Goal: Task Accomplishment & Management: Manage account settings

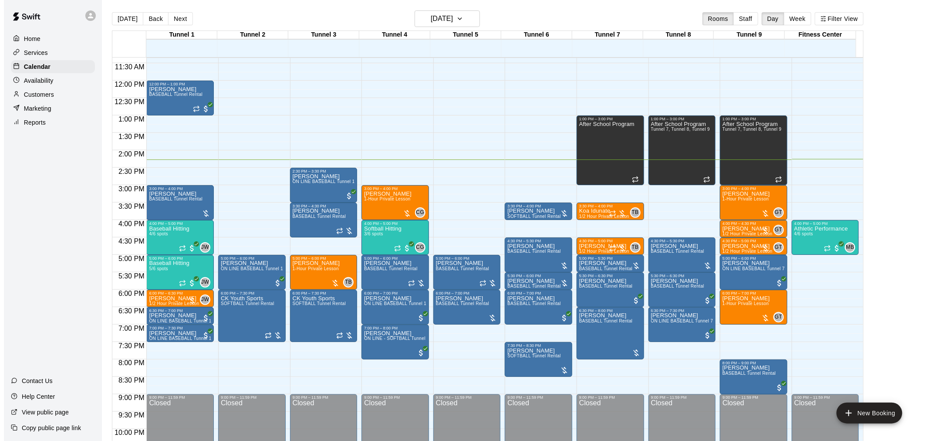
scroll to position [417, 0]
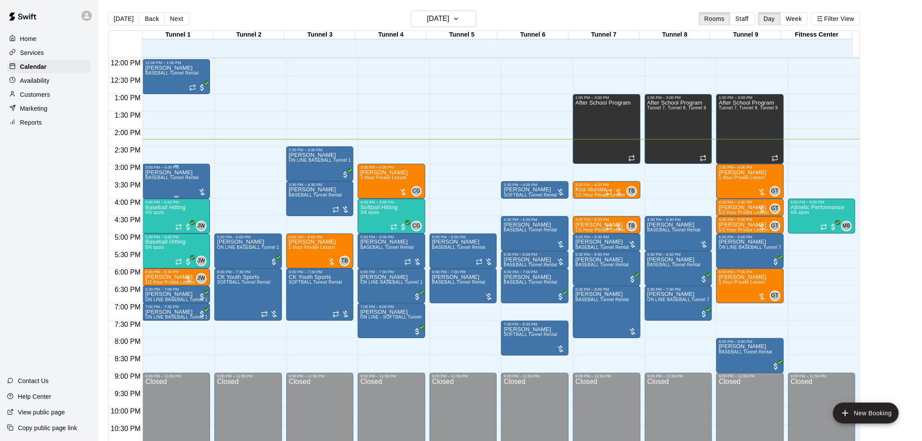
click at [199, 170] on div "[PERSON_NAME] BASEBALL Tunnel Rental" at bounding box center [176, 389] width 62 height 441
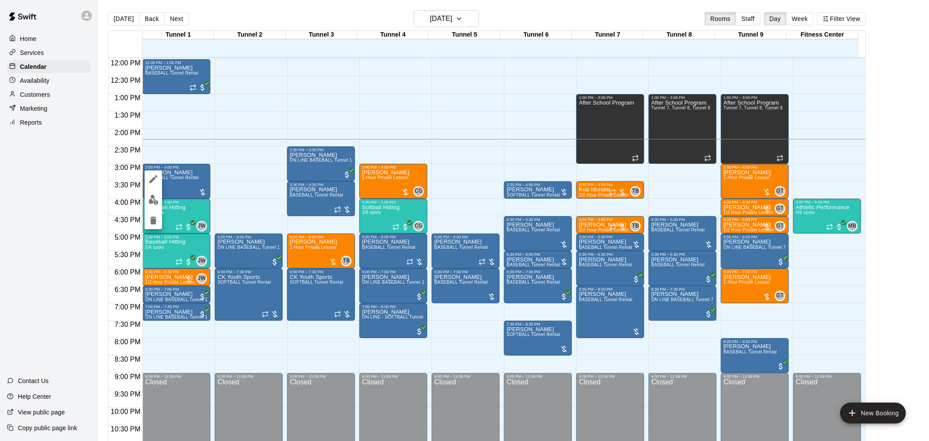
click at [253, 111] on div at bounding box center [464, 220] width 929 height 441
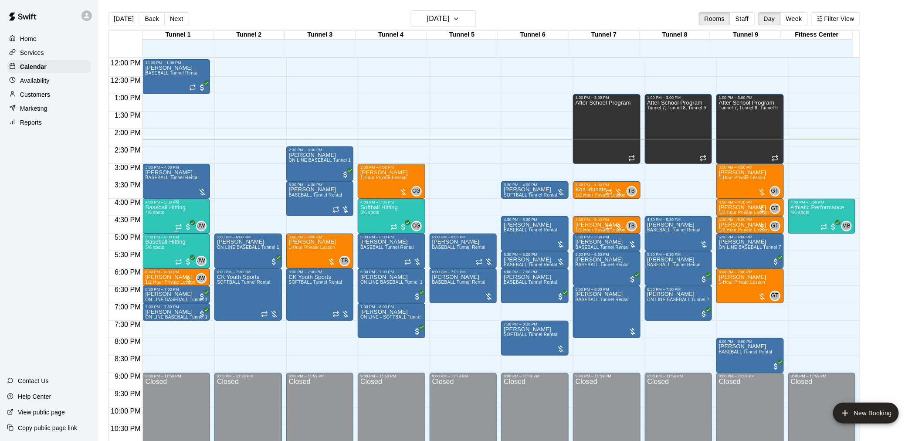
click at [183, 207] on p "Baseball Hitting" at bounding box center [165, 207] width 41 height 0
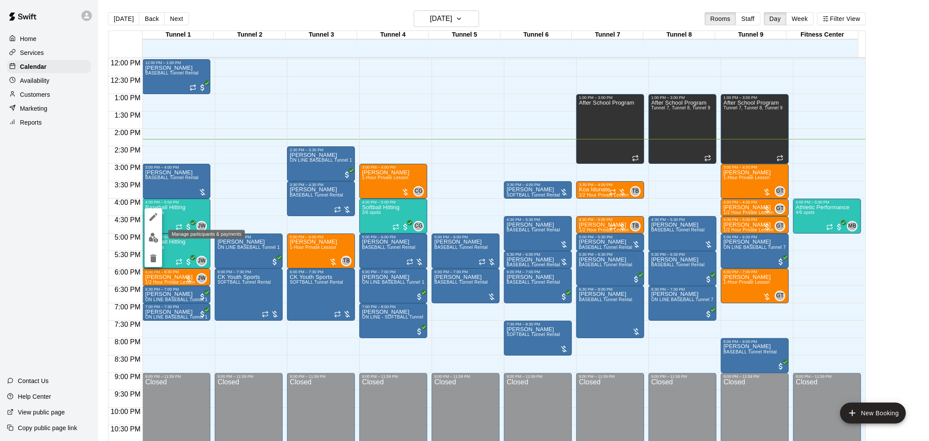
click at [146, 235] on button "edit" at bounding box center [153, 237] width 17 height 17
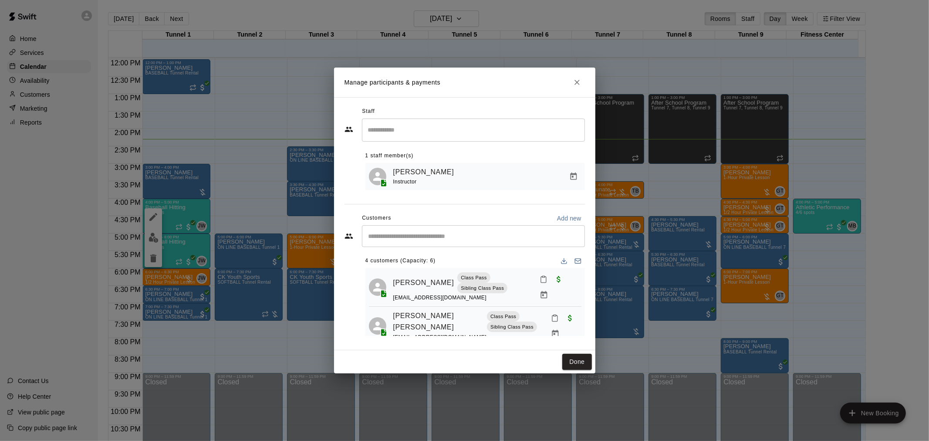
scroll to position [0, 0]
click at [581, 358] on button "Done" at bounding box center [576, 362] width 29 height 16
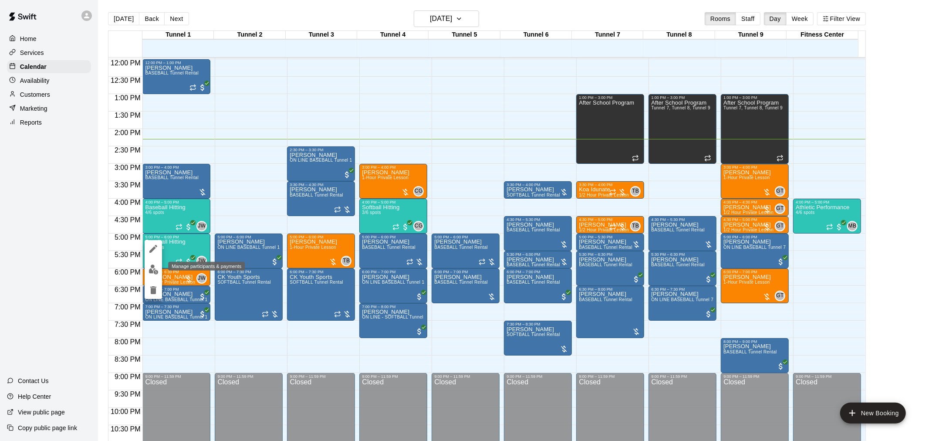
click at [147, 274] on button "edit" at bounding box center [153, 269] width 17 height 17
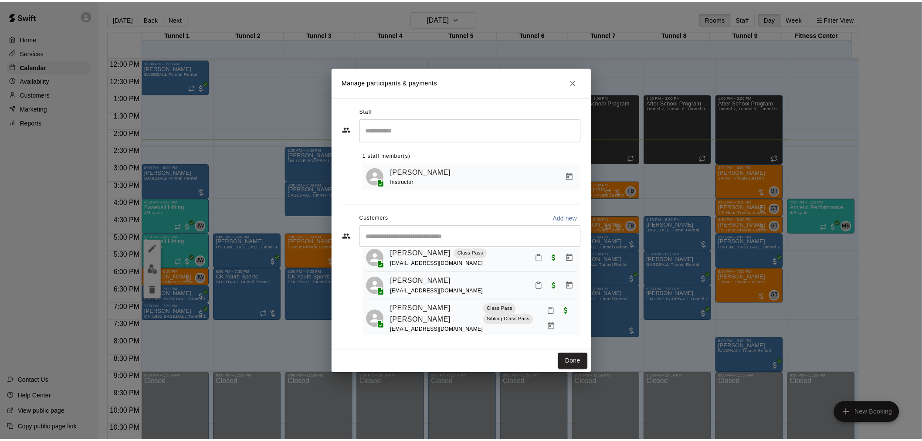
scroll to position [95, 0]
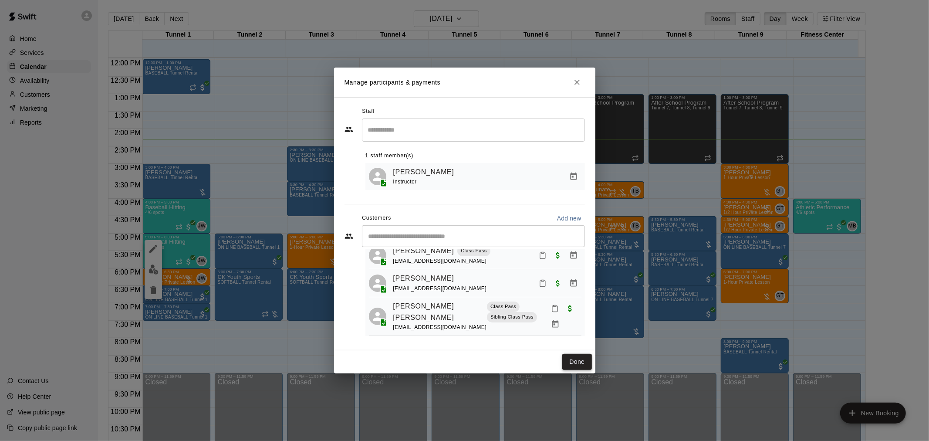
click at [563, 358] on button "Done" at bounding box center [576, 362] width 29 height 16
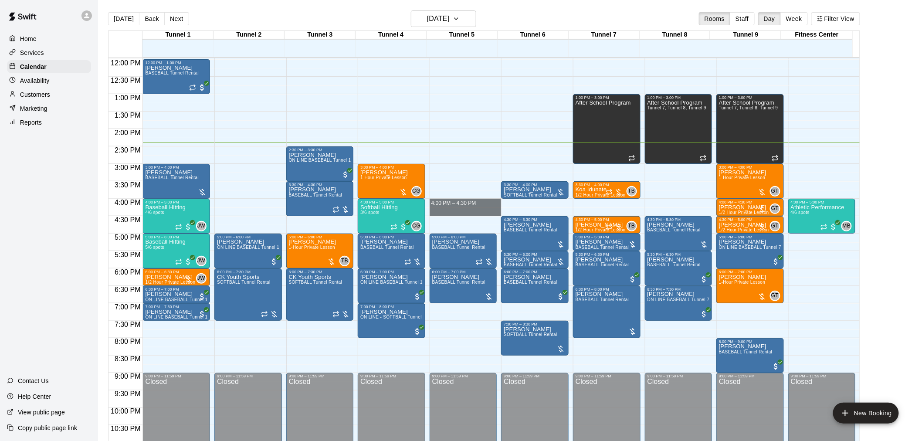
drag, startPoint x: 455, startPoint y: 201, endPoint x: 453, endPoint y: 213, distance: 12.3
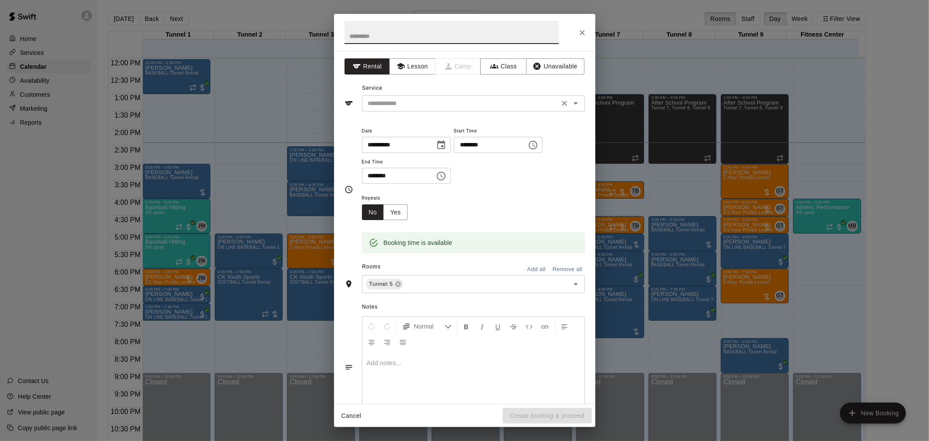
click at [472, 105] on input "text" at bounding box center [461, 103] width 192 height 11
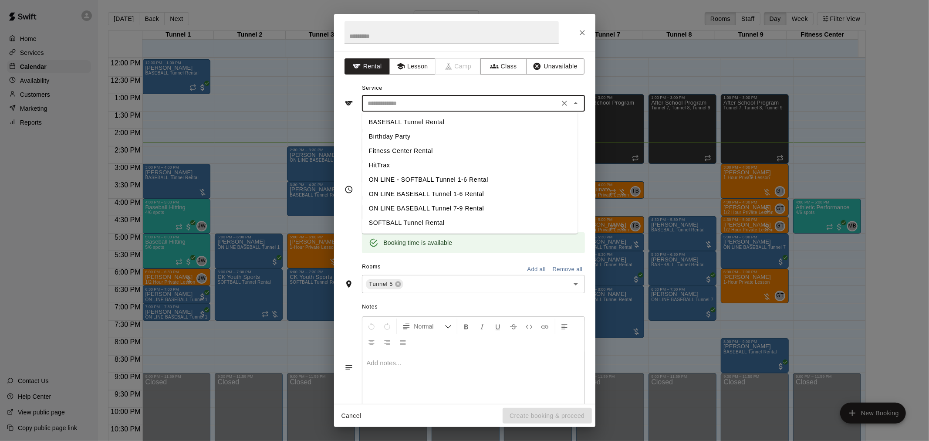
click at [434, 125] on li "BASEBALL Tunnel Rental" at bounding box center [470, 122] width 216 height 14
type input "**********"
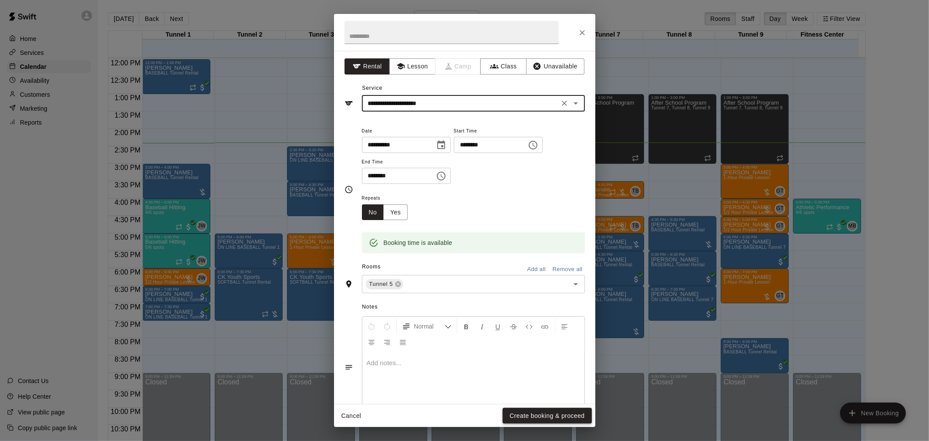
click at [534, 412] on button "Create booking & proceed" at bounding box center [547, 416] width 89 height 16
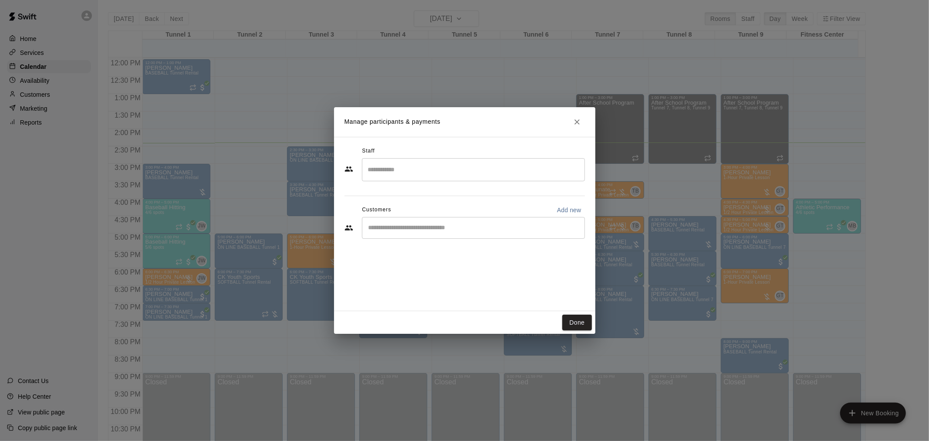
click at [462, 221] on div "​" at bounding box center [473, 228] width 223 height 22
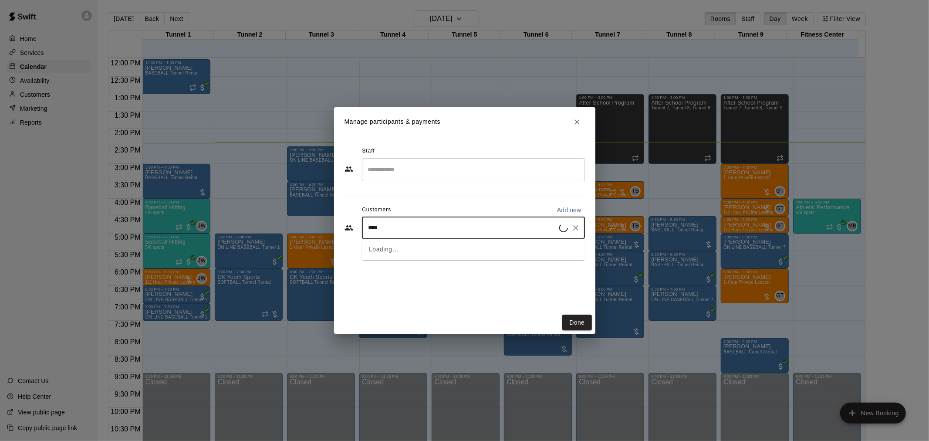
type input "****"
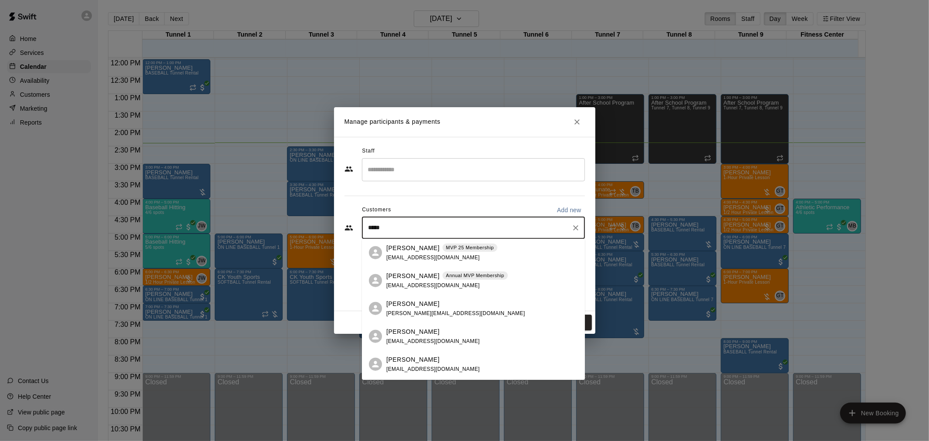
click at [450, 255] on div "[PERSON_NAME] MVP 25 Membership [EMAIL_ADDRESS][DOMAIN_NAME]" at bounding box center [441, 252] width 111 height 19
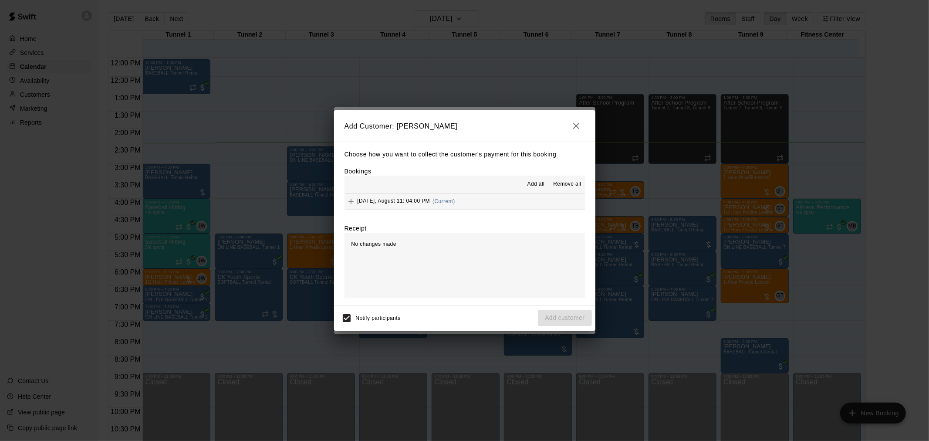
click at [467, 207] on button "[DATE], August 11: 04:00 PM (Current)" at bounding box center [465, 201] width 240 height 16
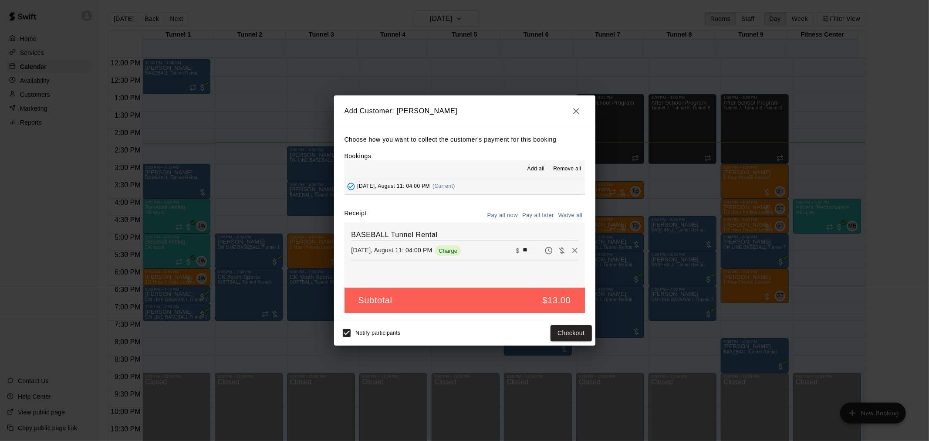
click at [534, 215] on button "Pay all later" at bounding box center [538, 216] width 36 height 14
click at [573, 330] on button "Add customer" at bounding box center [565, 333] width 54 height 16
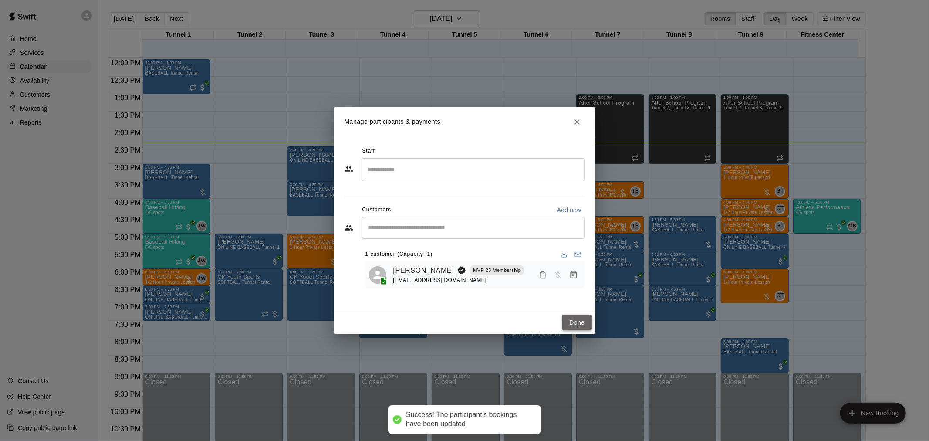
click at [573, 322] on button "Done" at bounding box center [576, 322] width 29 height 16
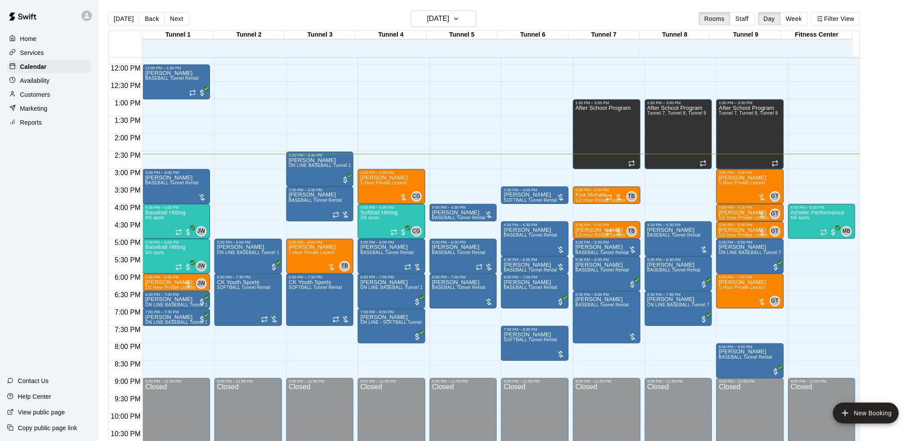
scroll to position [395, 0]
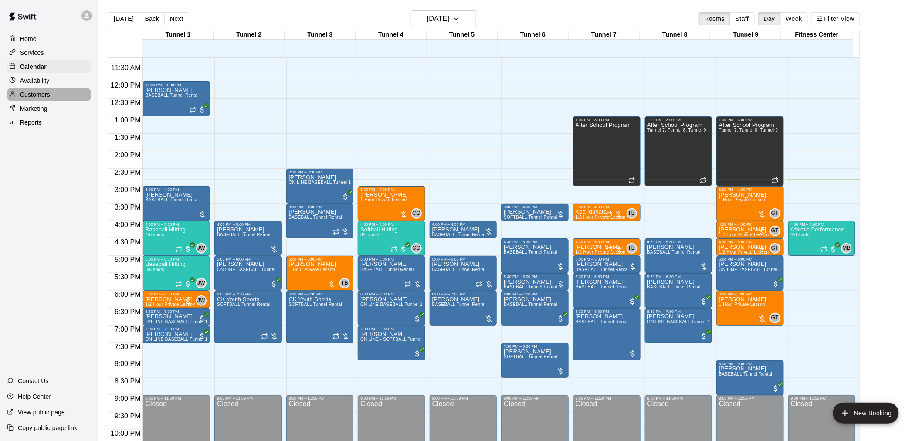
click at [36, 99] on p "Customers" at bounding box center [35, 94] width 30 height 9
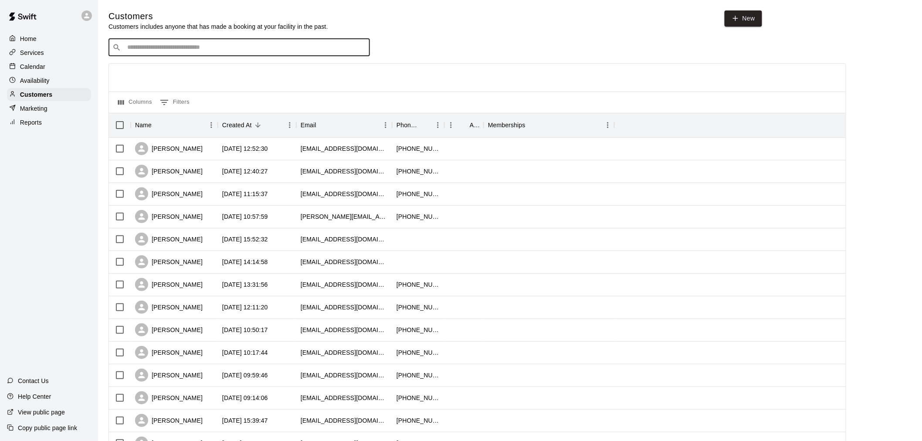
click at [214, 50] on input "Search customers by name or email" at bounding box center [245, 47] width 241 height 9
type input "******"
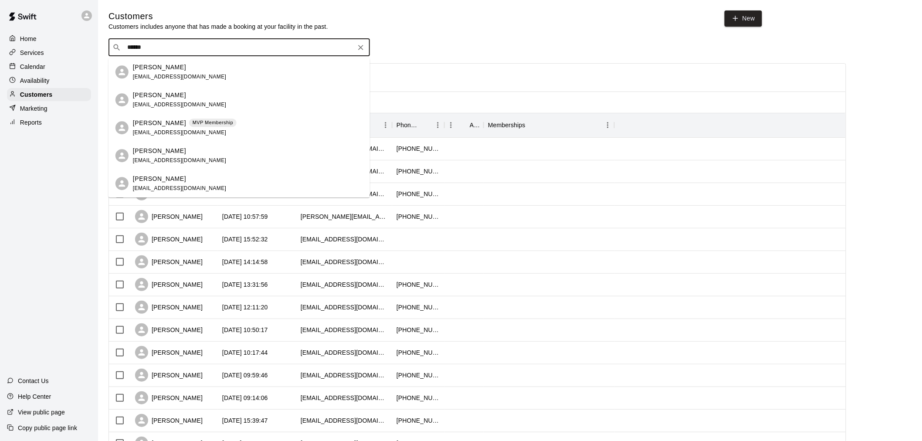
click at [203, 124] on p "MVP Membership" at bounding box center [213, 122] width 41 height 7
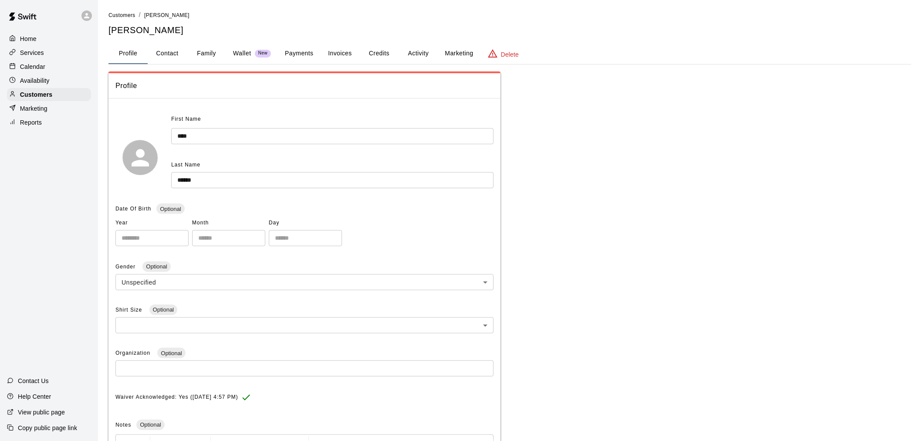
click at [414, 61] on button "Activity" at bounding box center [418, 53] width 39 height 21
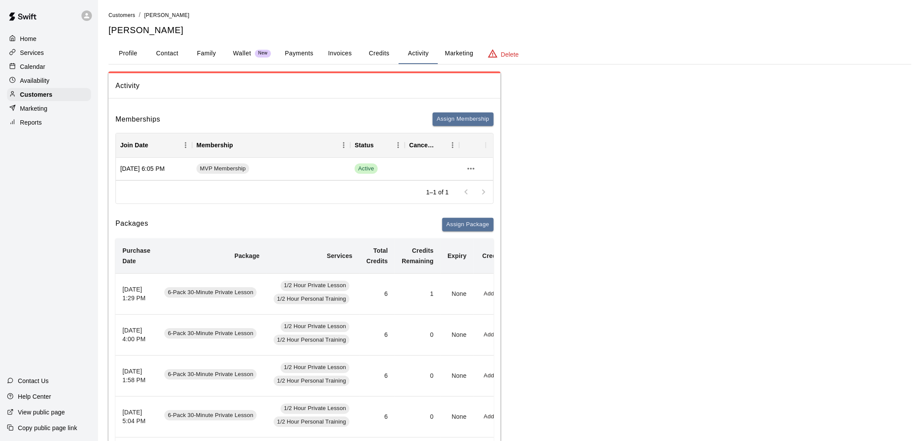
click at [284, 57] on button "Payments" at bounding box center [299, 53] width 42 height 21
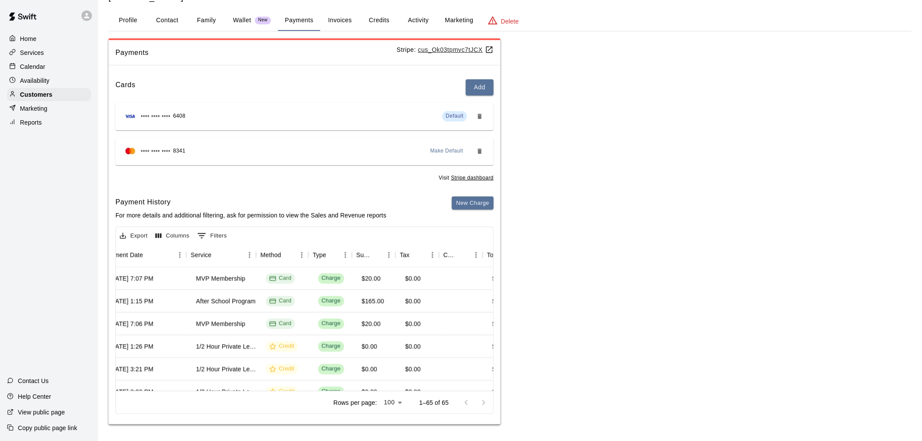
scroll to position [0, 129]
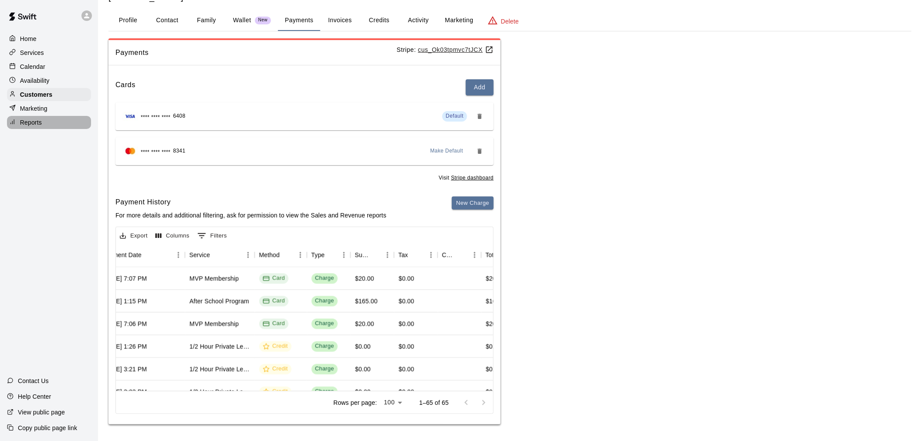
click at [51, 125] on div "Reports" at bounding box center [49, 122] width 84 height 13
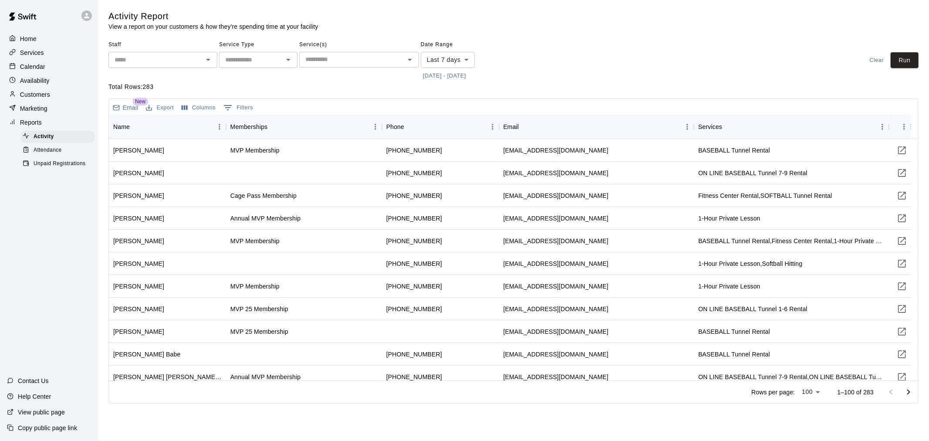
click at [53, 115] on div "Marketing" at bounding box center [49, 108] width 84 height 13
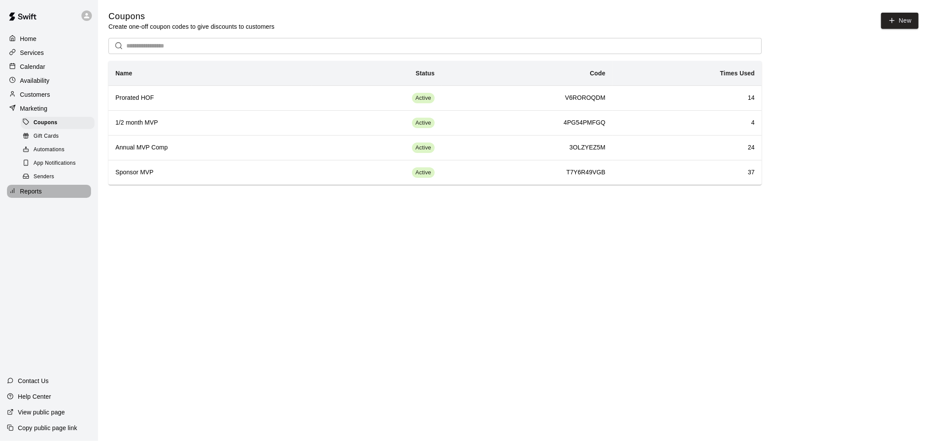
click at [54, 198] on div "Reports" at bounding box center [49, 191] width 84 height 13
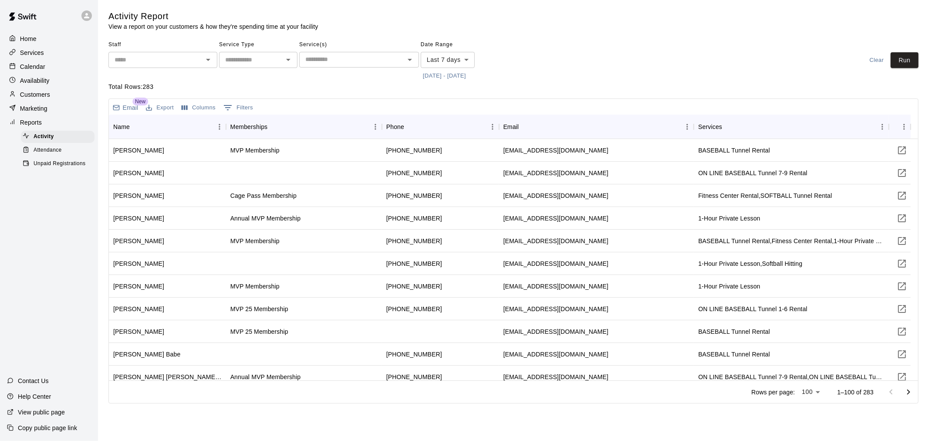
click at [284, 61] on icon "Open" at bounding box center [288, 59] width 10 height 10
click at [312, 60] on input "text" at bounding box center [352, 59] width 100 height 11
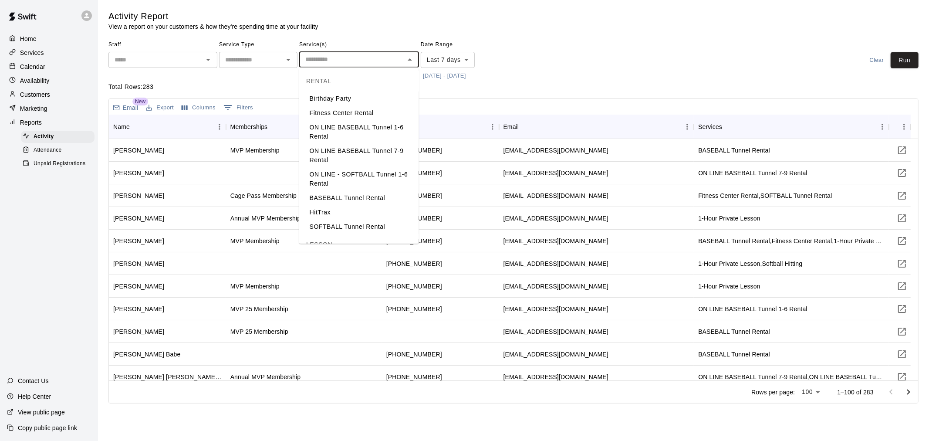
click at [160, 55] on input "text" at bounding box center [155, 59] width 89 height 11
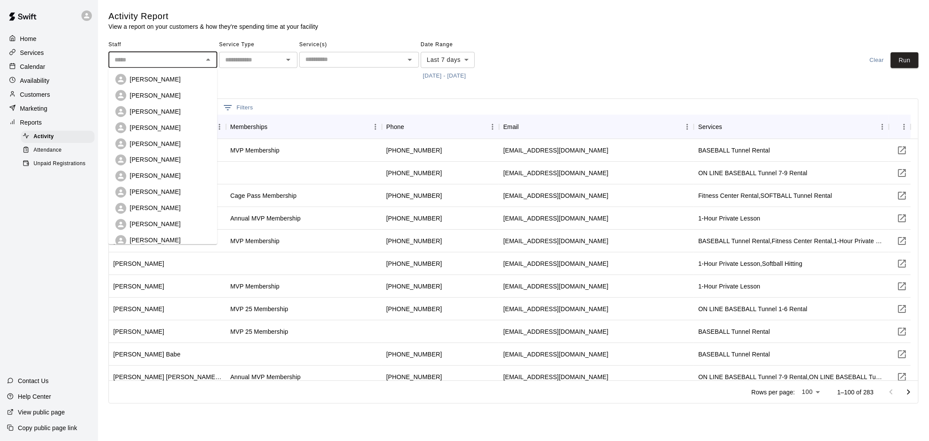
click at [434, 54] on body "Home Services Calendar Availability Customers Marketing Reports Activity Attend…" at bounding box center [464, 203] width 929 height 407
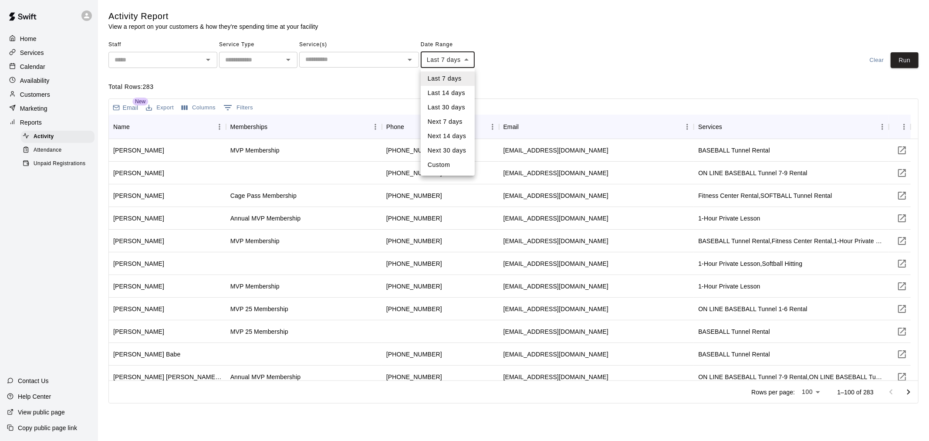
click at [448, 106] on li "Last 30 days" at bounding box center [448, 107] width 54 height 14
type input "*****"
click at [347, 60] on input "text" at bounding box center [352, 59] width 100 height 11
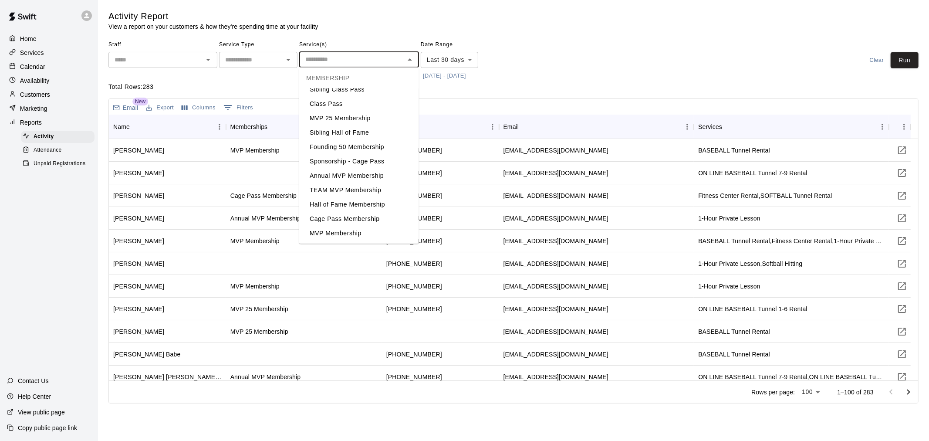
scroll to position [829, 0]
click at [72, 58] on div "Services" at bounding box center [49, 52] width 84 height 13
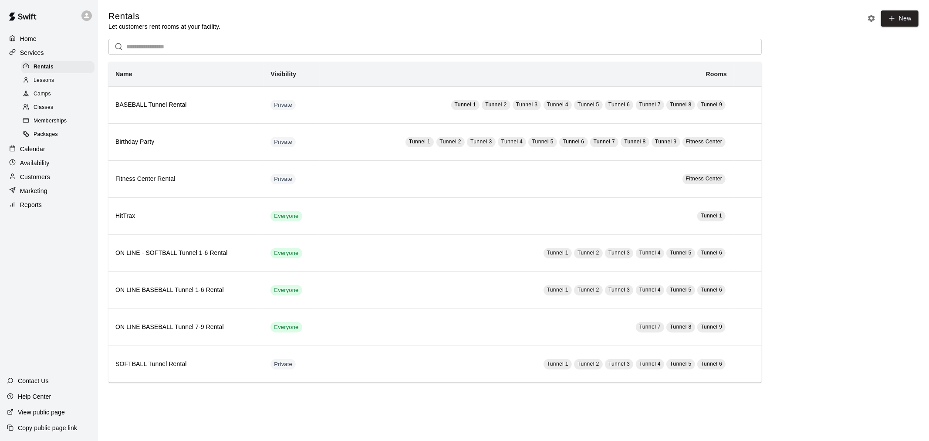
click at [88, 12] on icon at bounding box center [87, 16] width 8 height 8
click at [100, 73] on ul "[PERSON_NAME] [EMAIL_ADDRESS][DOMAIN_NAME] Settings Sign out" at bounding box center [134, 50] width 108 height 52
click at [105, 63] on p "Sign out" at bounding box center [110, 66] width 23 height 9
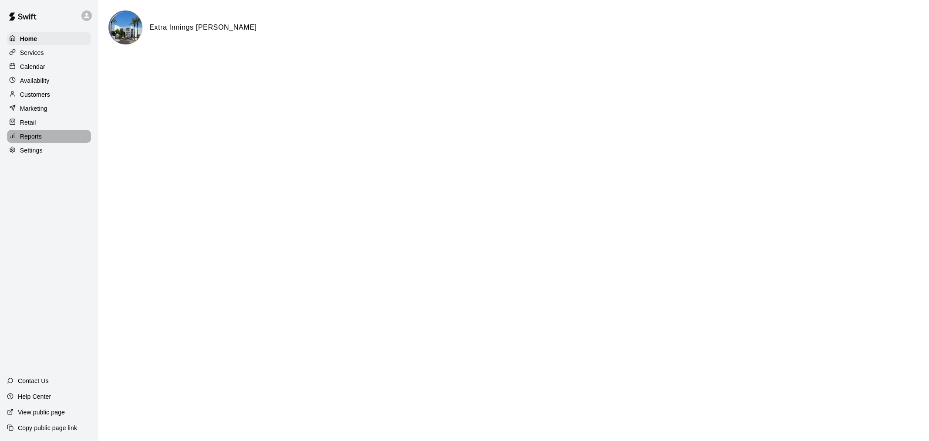
click at [55, 143] on div "Reports" at bounding box center [49, 136] width 84 height 13
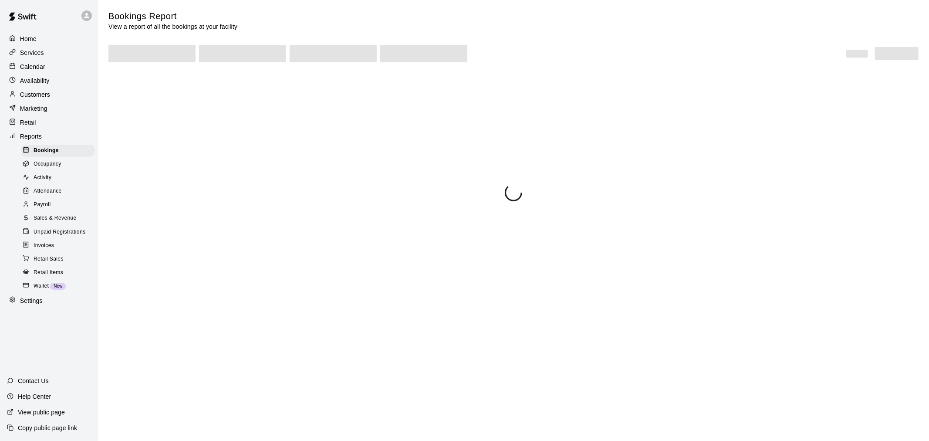
click at [71, 223] on span "Sales & Revenue" at bounding box center [55, 218] width 43 height 9
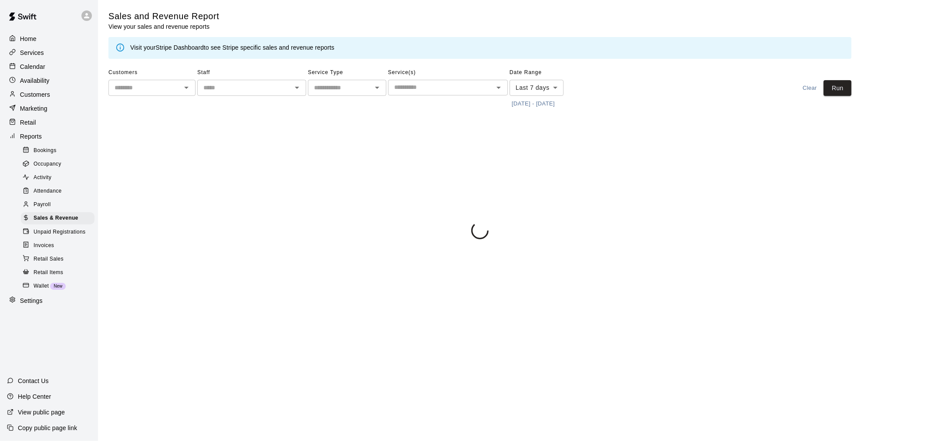
click at [438, 87] on input "text" at bounding box center [441, 87] width 100 height 11
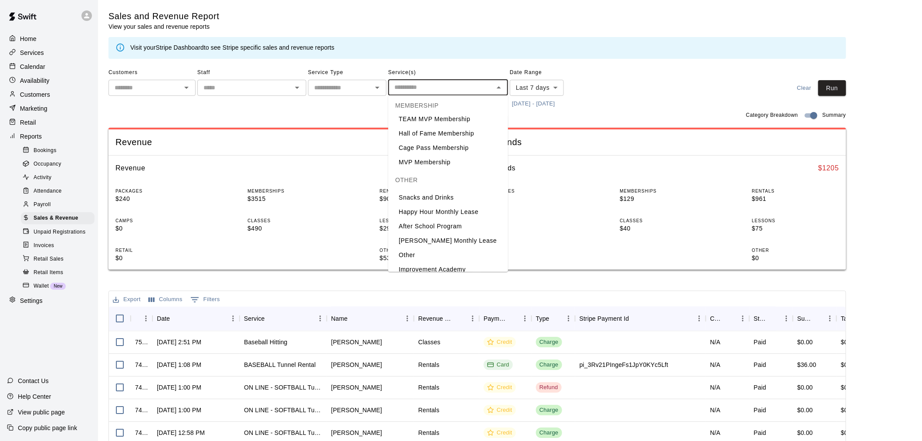
scroll to position [974, 0]
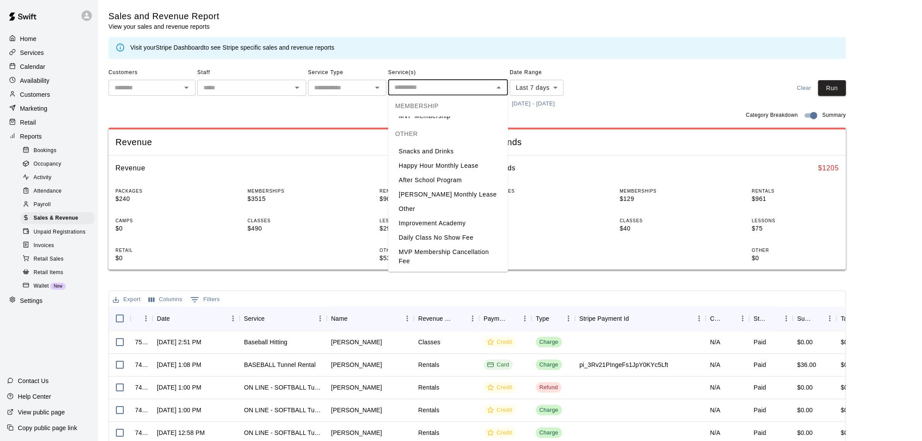
click at [362, 91] on input "text" at bounding box center [340, 87] width 59 height 11
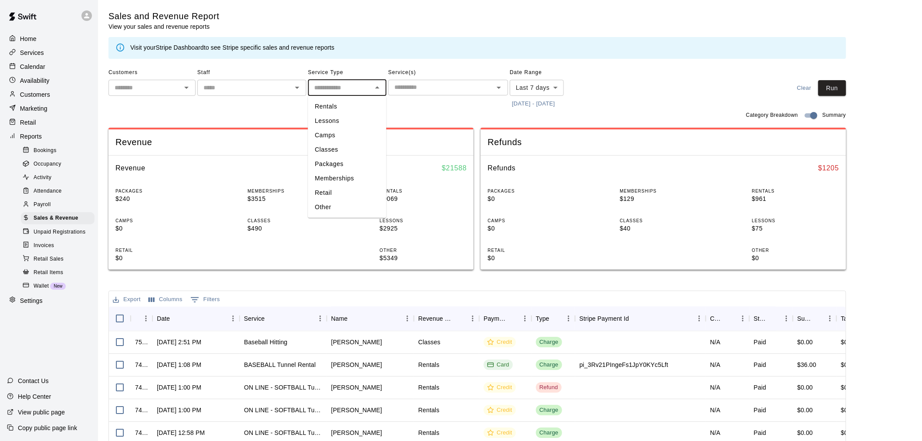
click at [349, 200] on li "Other" at bounding box center [347, 207] width 78 height 14
type input "*****"
click at [421, 85] on input "text" at bounding box center [441, 87] width 100 height 11
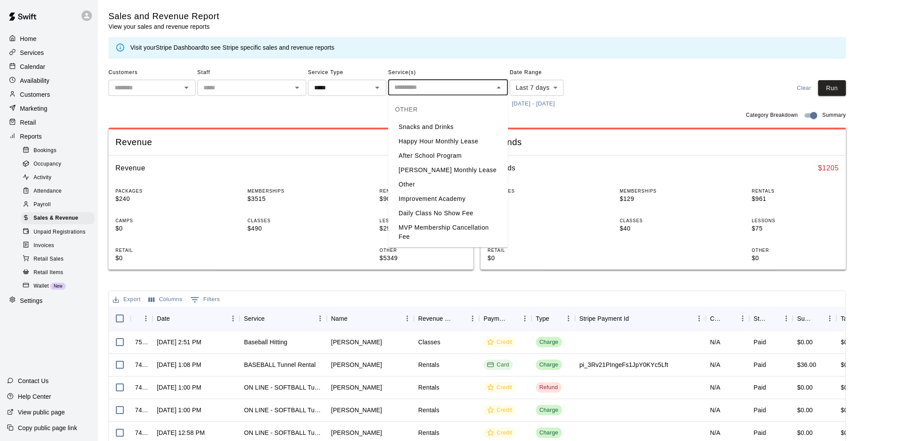
click at [462, 151] on li "After School Program" at bounding box center [448, 156] width 120 height 14
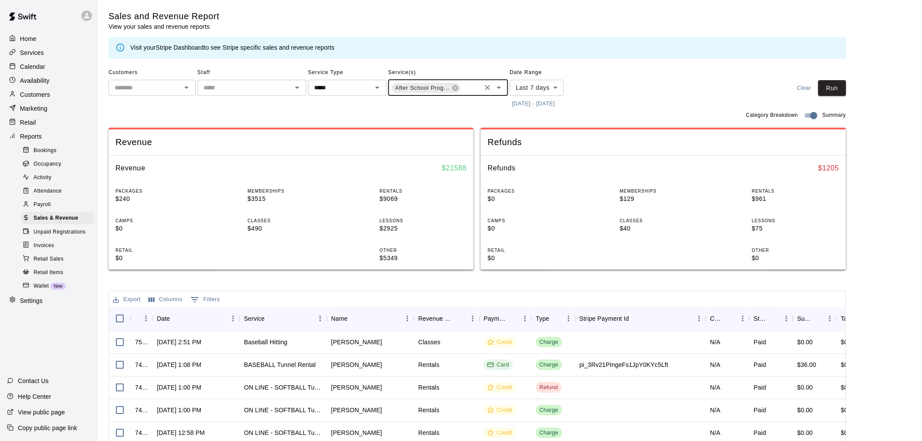
click at [546, 88] on body "Home Services Calendar Availability Customers Marketing Retail Reports Bookings…" at bounding box center [461, 299] width 922 height 599
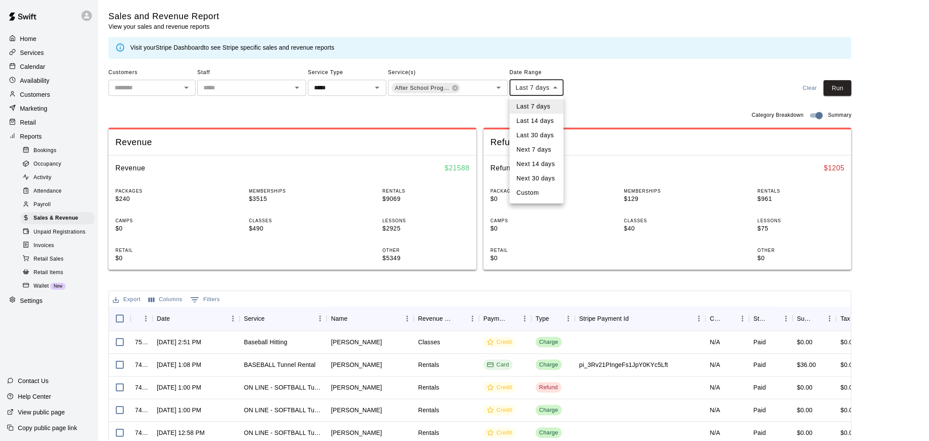
click at [541, 123] on li "Last 14 days" at bounding box center [537, 121] width 54 height 14
type input "******"
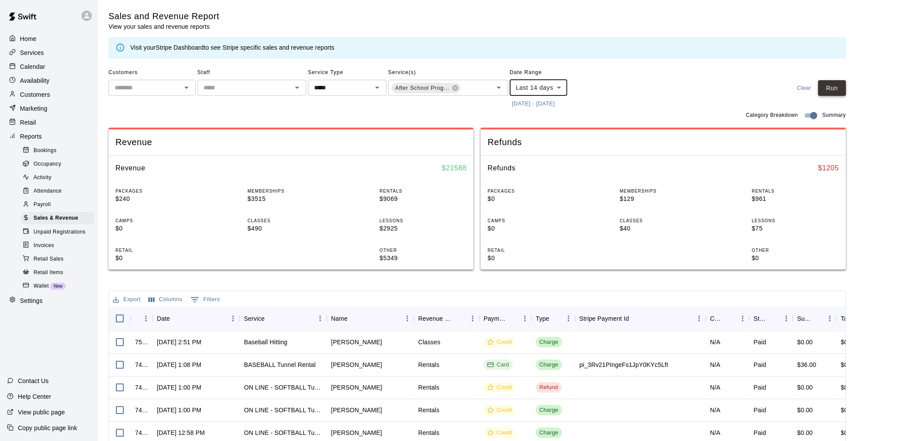
click at [839, 83] on button "Run" at bounding box center [832, 88] width 28 height 16
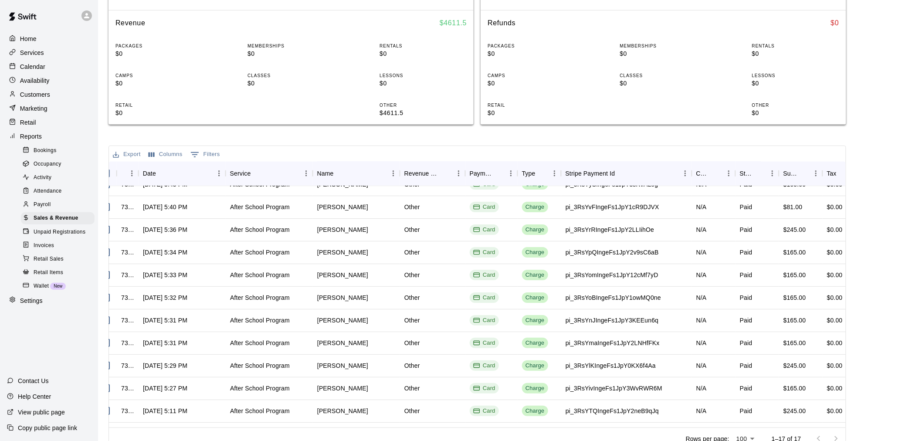
scroll to position [0, 14]
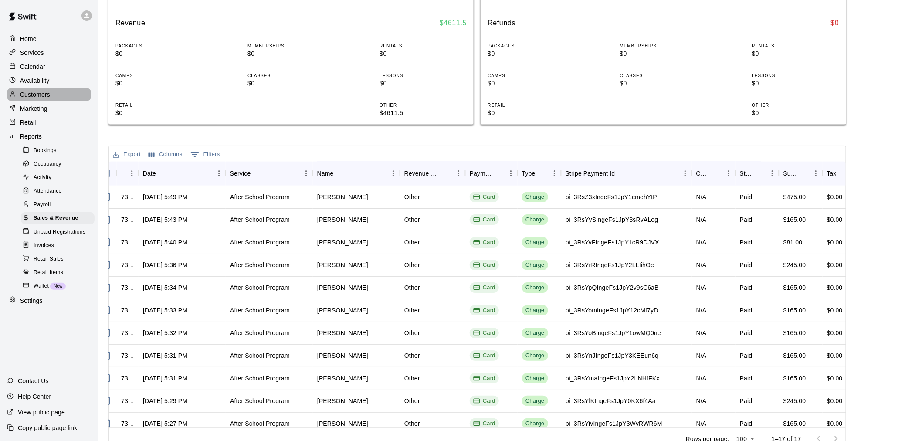
click at [54, 99] on div "Customers" at bounding box center [49, 94] width 84 height 13
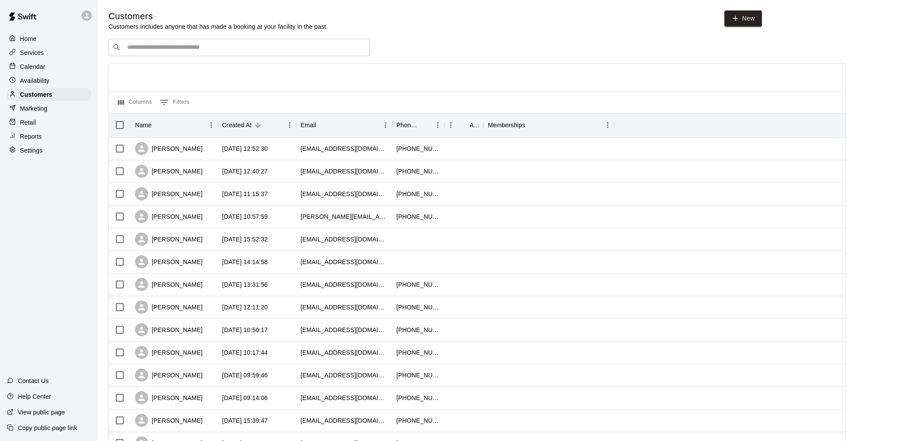
click at [262, 50] on input "Search customers by name or email" at bounding box center [245, 47] width 241 height 9
type input "******"
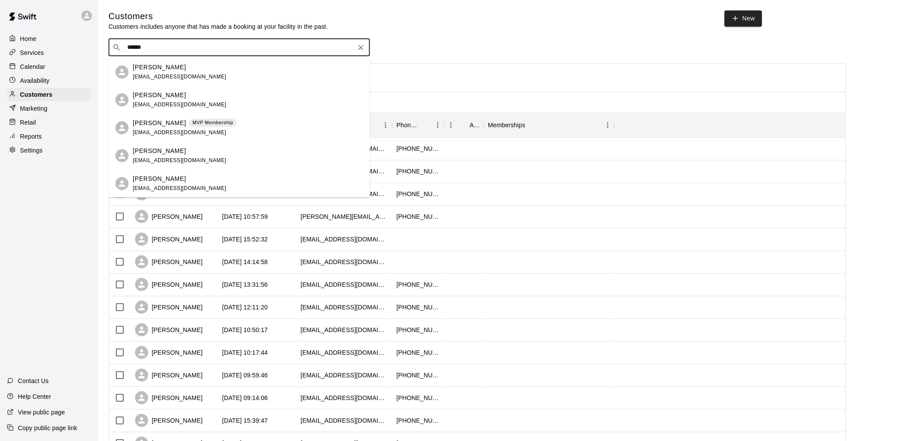
drag, startPoint x: 250, startPoint y: 69, endPoint x: 255, endPoint y: 125, distance: 56.4
click at [255, 125] on ul "Chris Conway chrisbusiness411@gmail.com Erin Conway eehickle@gmail.com John Con…" at bounding box center [238, 127] width 261 height 139
click at [255, 125] on div "John Conway MVP Membership john10646459@hotmail.com" at bounding box center [248, 127] width 230 height 19
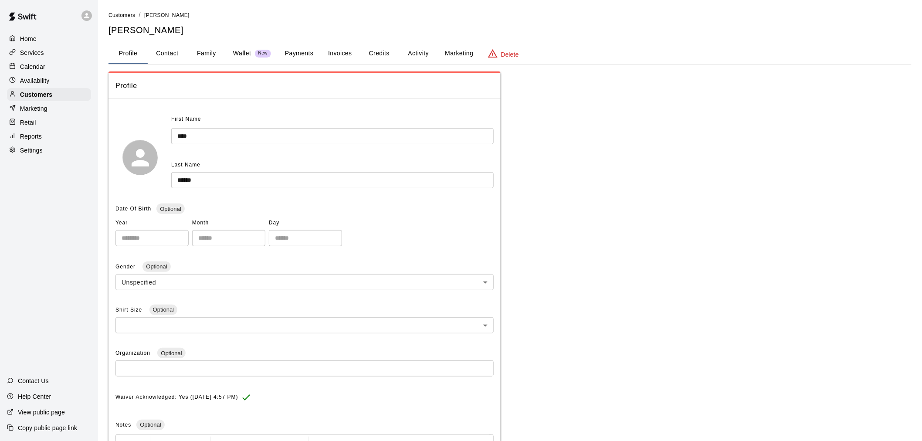
click at [313, 55] on button "Payments" at bounding box center [299, 53] width 42 height 21
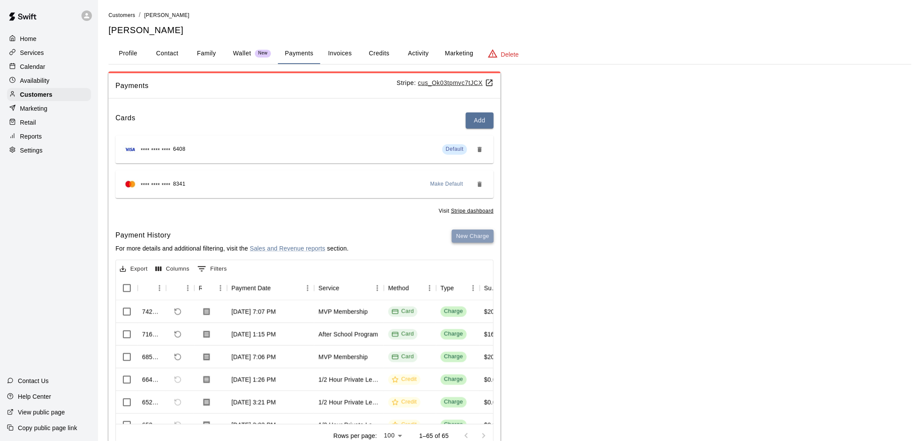
click at [481, 234] on button "New Charge" at bounding box center [473, 237] width 42 height 14
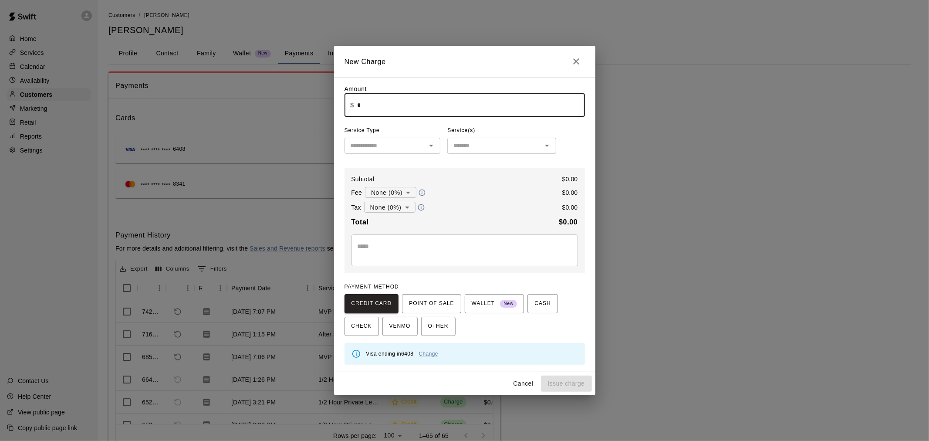
click at [429, 99] on input "*" at bounding box center [470, 105] width 227 height 23
click at [426, 147] on icon "Open" at bounding box center [431, 145] width 10 height 10
type input "******"
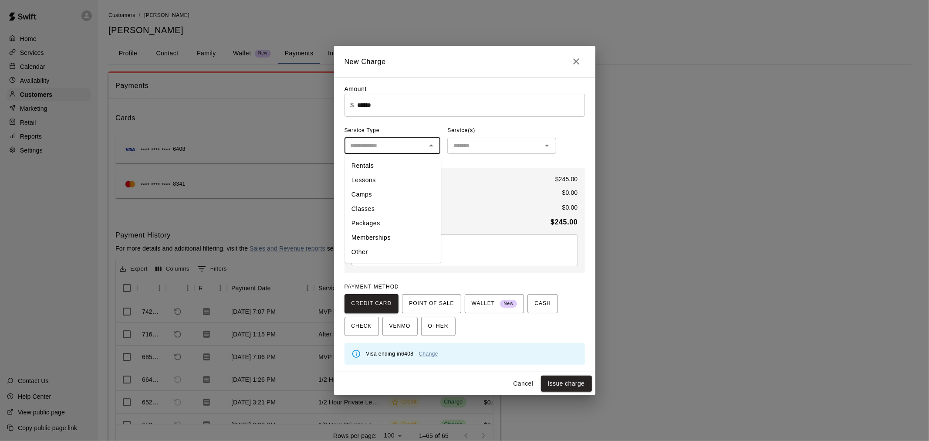
click at [386, 250] on li "Other" at bounding box center [393, 252] width 96 height 14
type input "*****"
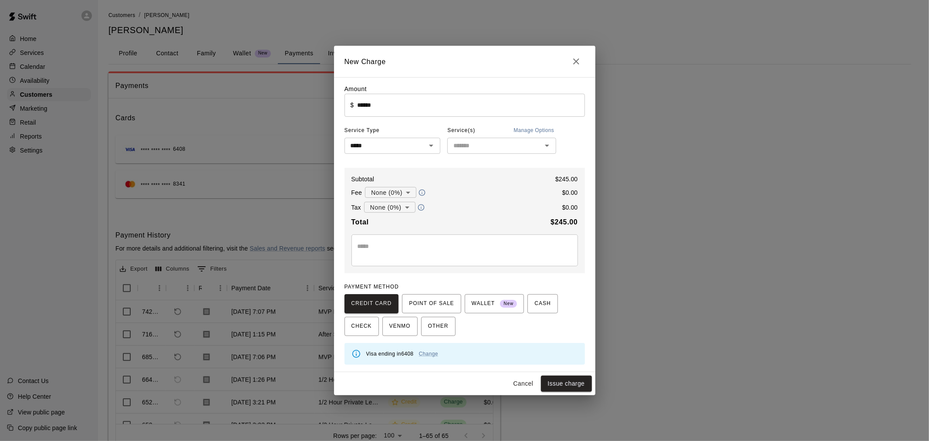
click at [488, 132] on div "Service(s) Manage Options" at bounding box center [501, 131] width 109 height 14
click at [488, 141] on input "text" at bounding box center [494, 145] width 89 height 11
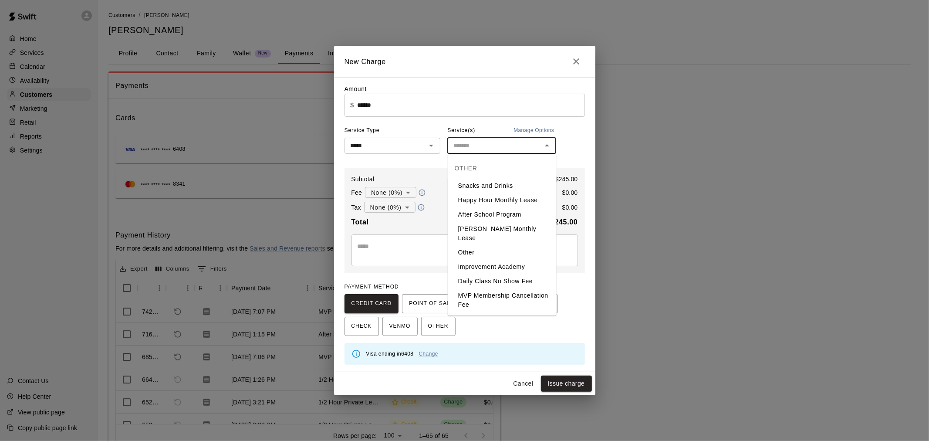
click at [491, 218] on li "After School Program" at bounding box center [502, 214] width 109 height 14
type input "**********"
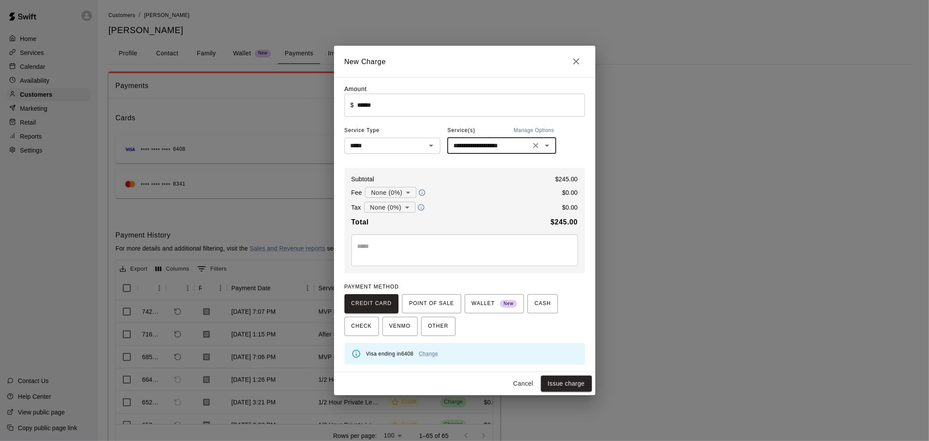
click at [472, 255] on textarea at bounding box center [465, 250] width 214 height 17
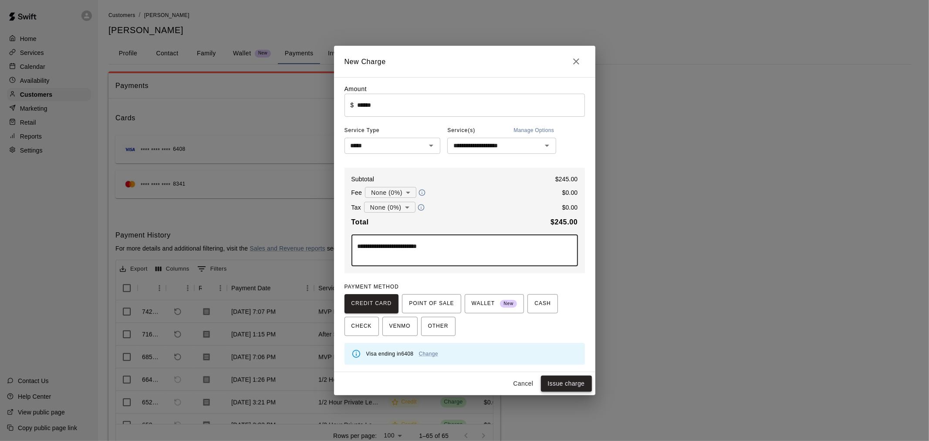
type textarea "**********"
click at [573, 384] on button "Issue charge" at bounding box center [566, 383] width 51 height 16
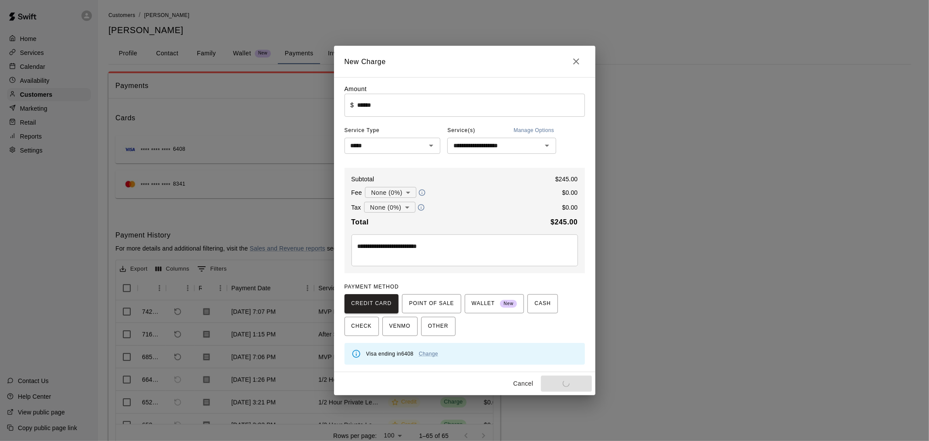
type input "*"
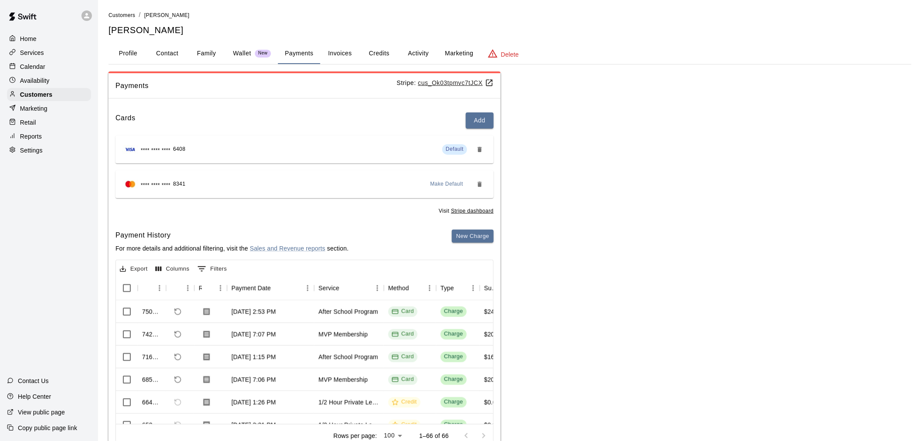
click at [41, 71] on p "Calendar" at bounding box center [32, 66] width 25 height 9
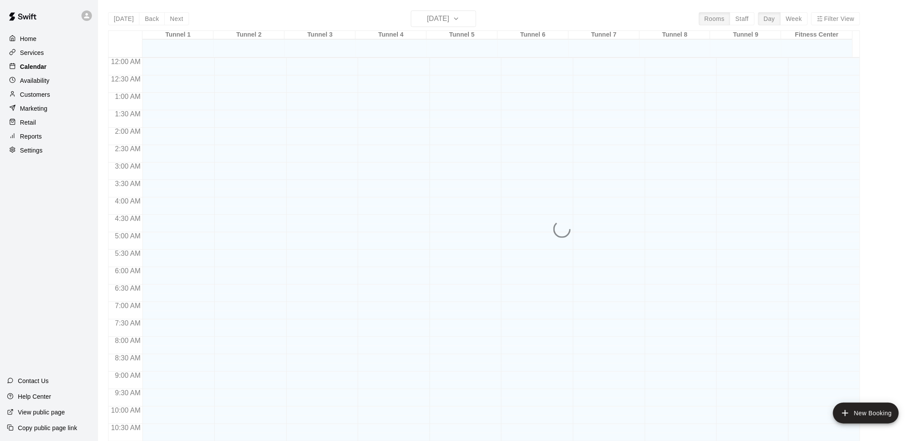
scroll to position [417, 0]
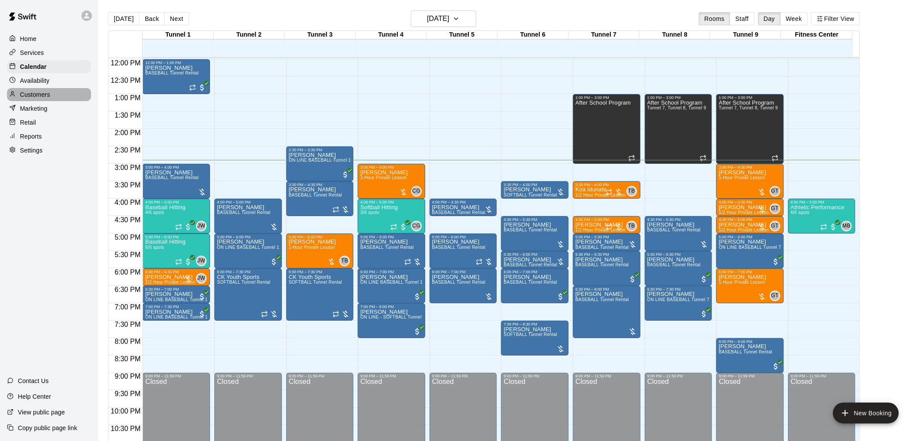
click at [48, 99] on p "Customers" at bounding box center [35, 94] width 30 height 9
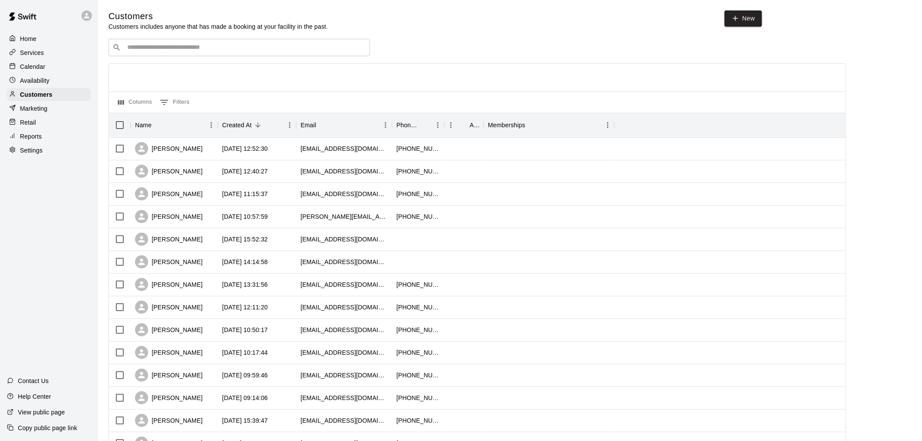
click at [243, 50] on input "Search customers by name or email" at bounding box center [245, 47] width 241 height 9
click at [183, 150] on div "[PERSON_NAME]" at bounding box center [169, 148] width 68 height 13
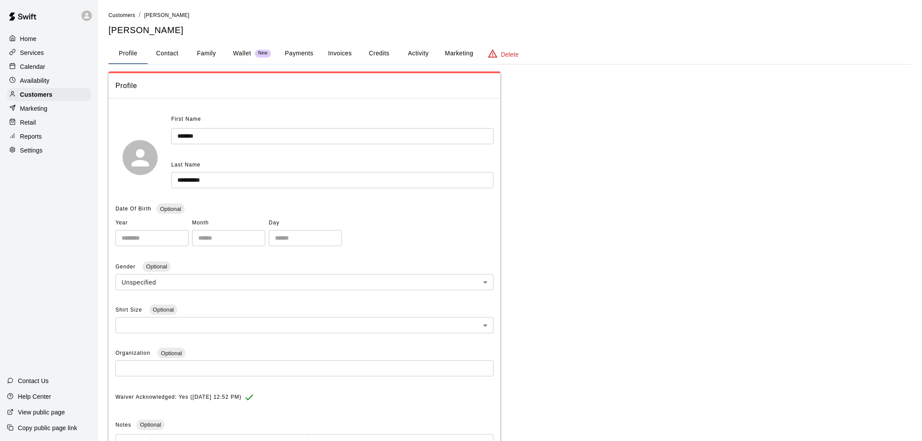
click at [167, 62] on button "Contact" at bounding box center [167, 53] width 39 height 21
select select "**"
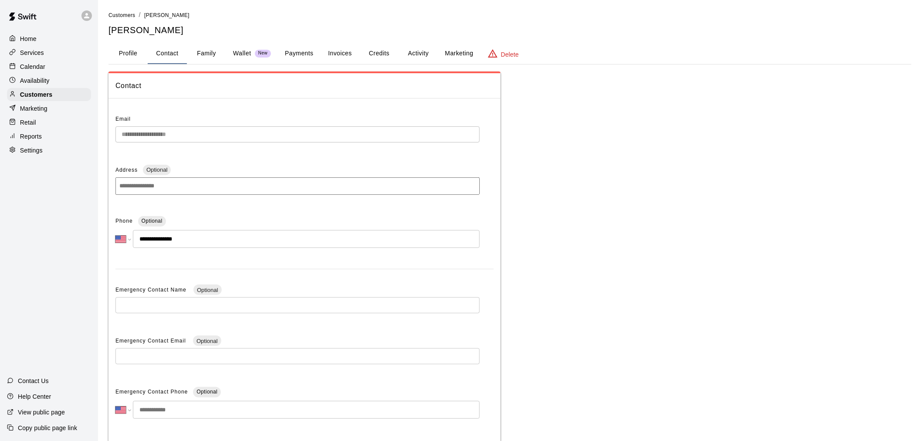
click at [34, 66] on p "Calendar" at bounding box center [32, 66] width 25 height 9
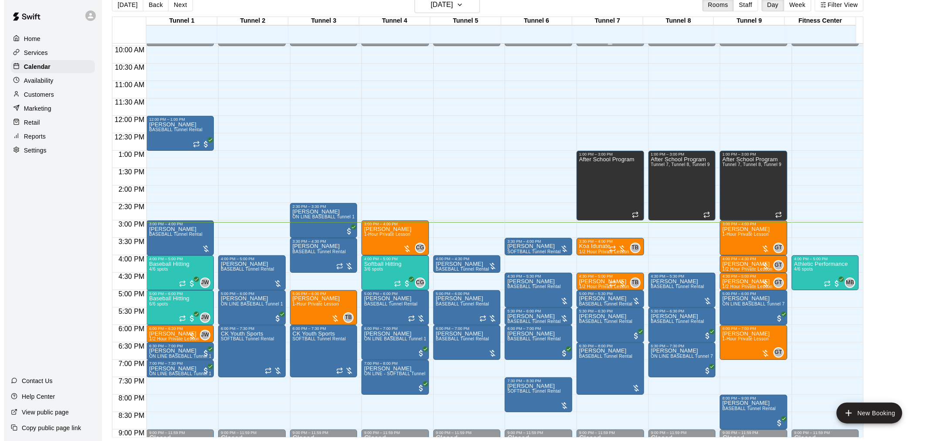
scroll to position [443, 0]
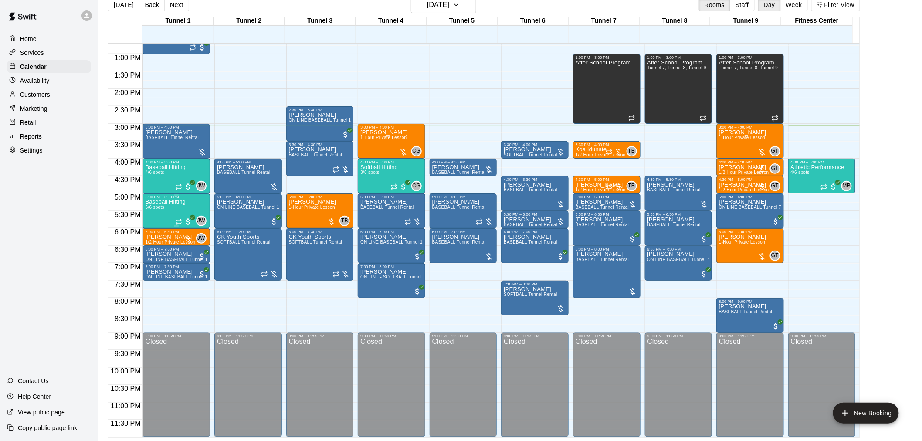
click at [187, 210] on div "Baseball Hitting 6/6 spots JW 0" at bounding box center [176, 419] width 62 height 441
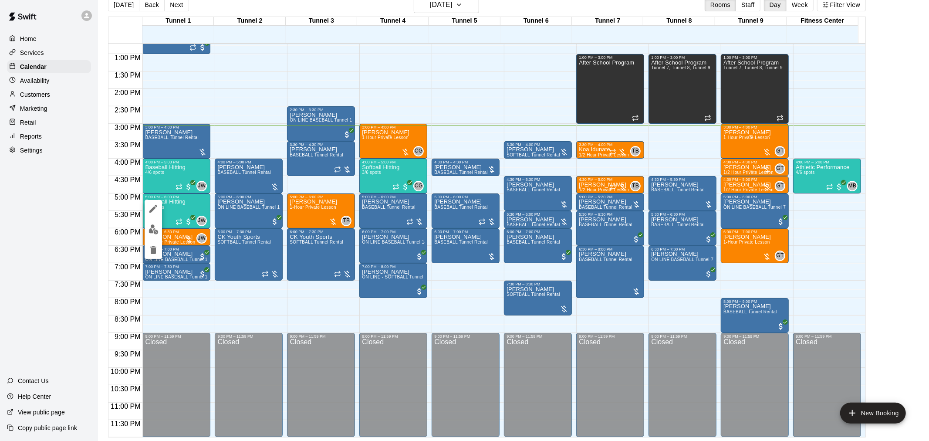
click at [150, 232] on img "edit" at bounding box center [154, 229] width 10 height 10
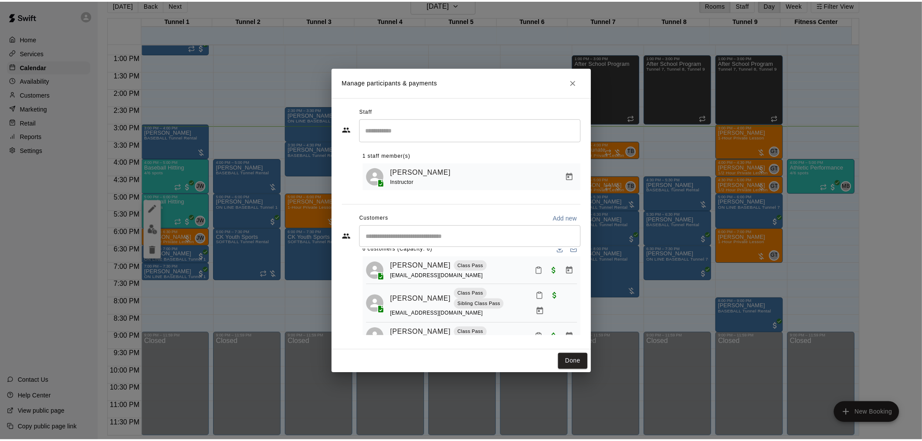
scroll to position [0, 0]
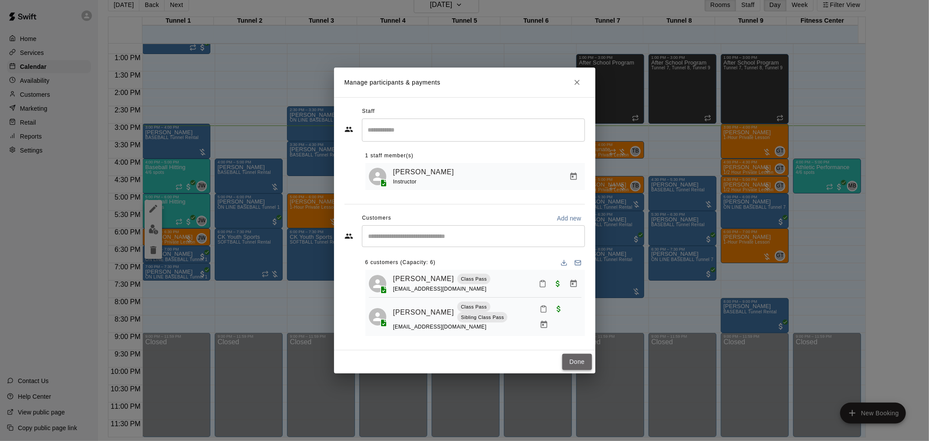
click at [581, 364] on button "Done" at bounding box center [576, 362] width 29 height 16
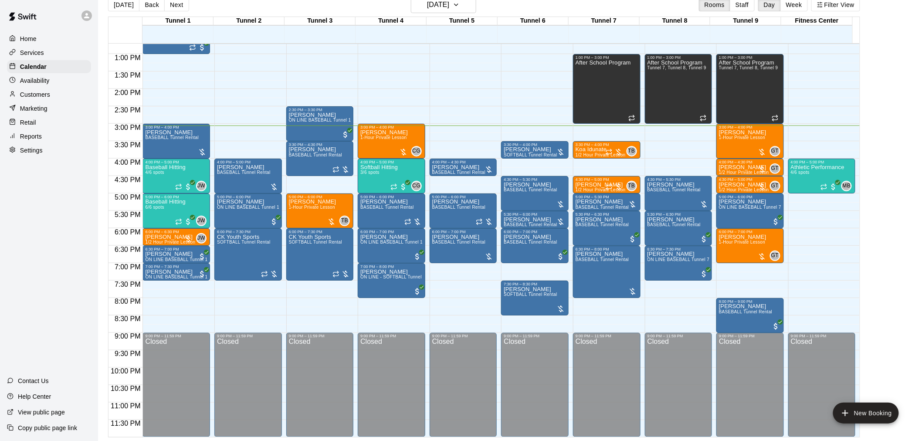
click at [38, 92] on div "Customers" at bounding box center [49, 94] width 84 height 13
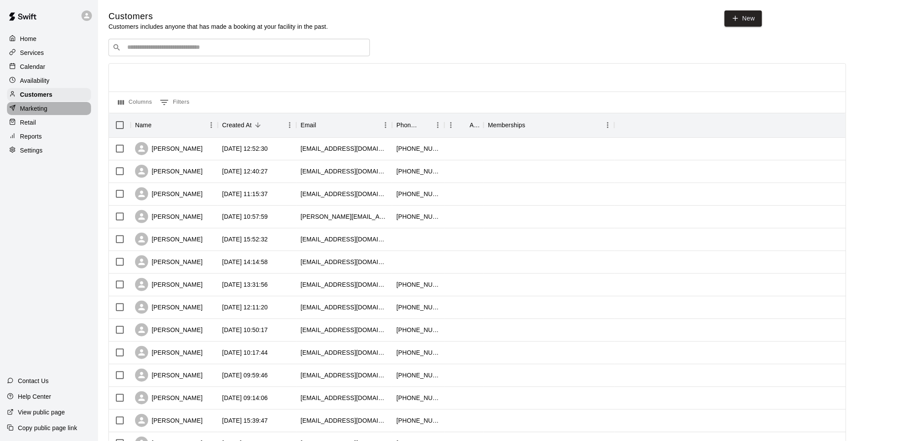
click at [57, 115] on div "Marketing" at bounding box center [49, 108] width 84 height 13
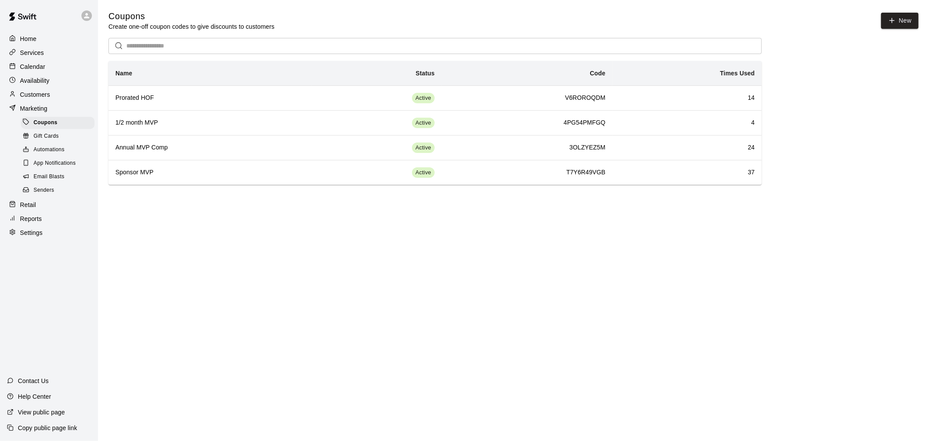
click at [55, 211] on div "Retail" at bounding box center [49, 204] width 84 height 13
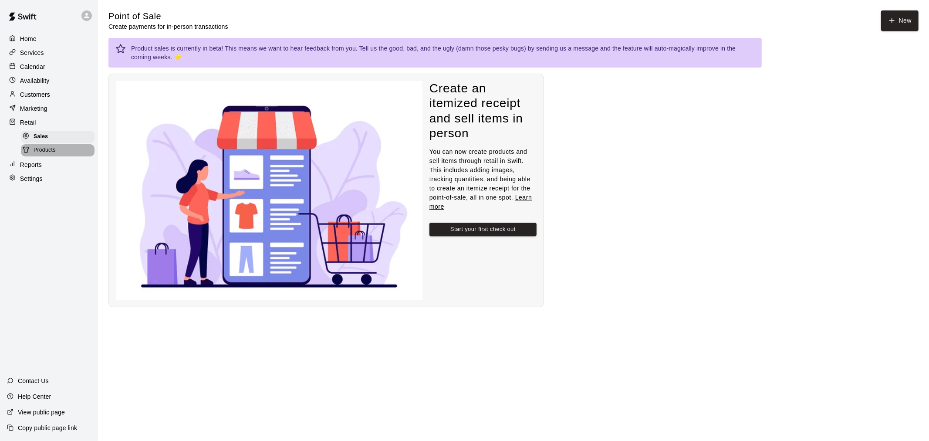
click at [69, 155] on div "Products" at bounding box center [58, 150] width 74 height 12
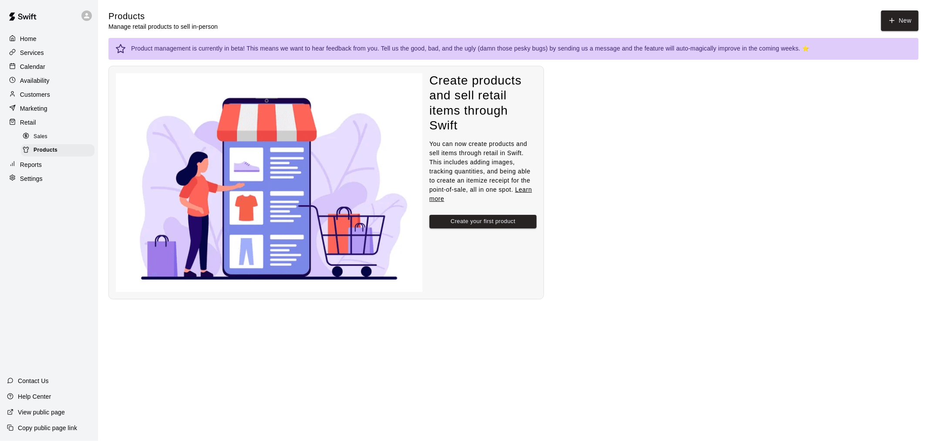
click at [52, 73] on div "Calendar" at bounding box center [49, 66] width 84 height 13
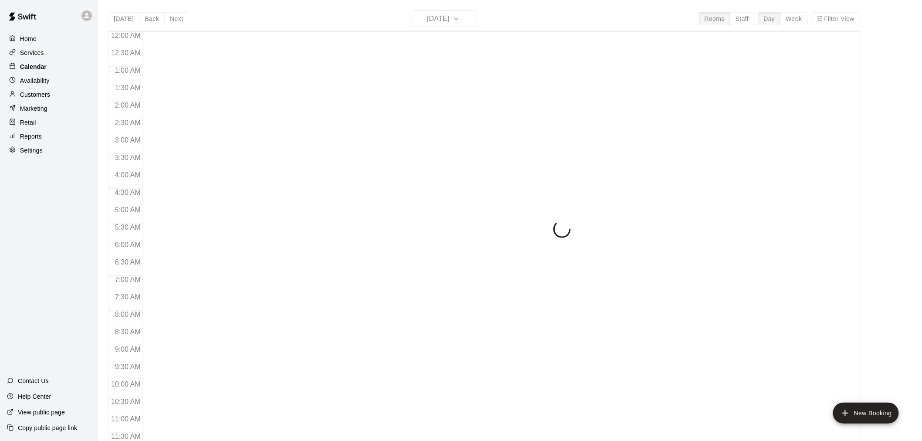
scroll to position [417, 0]
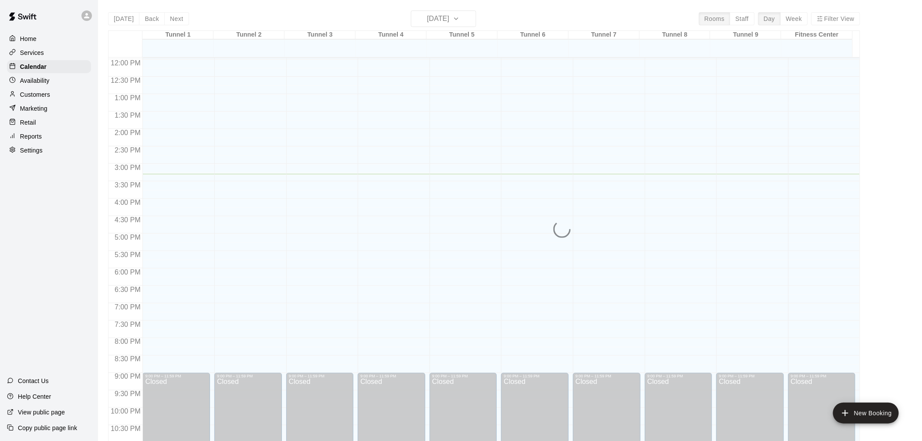
click at [452, 18] on div "Today Back Next Monday Aug 11 Rooms Staff Day Week Filter View Tunnel 1 11 Mon …" at bounding box center [484, 230] width 752 height 441
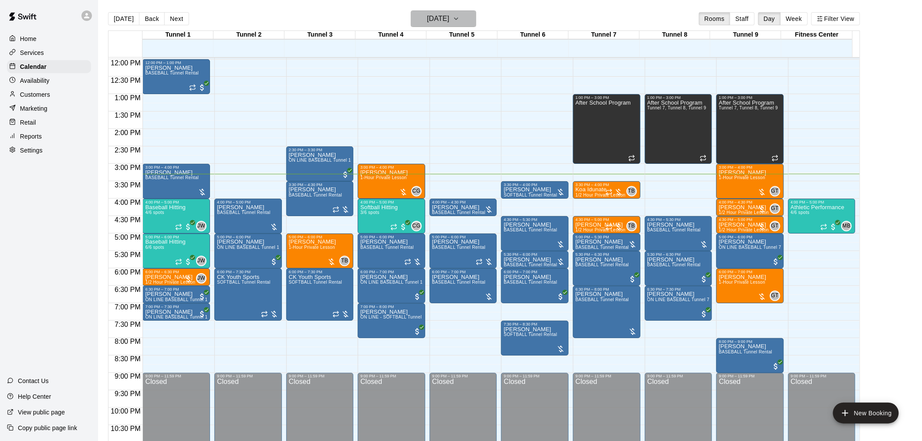
click at [449, 18] on h6 "[DATE]" at bounding box center [438, 19] width 22 height 12
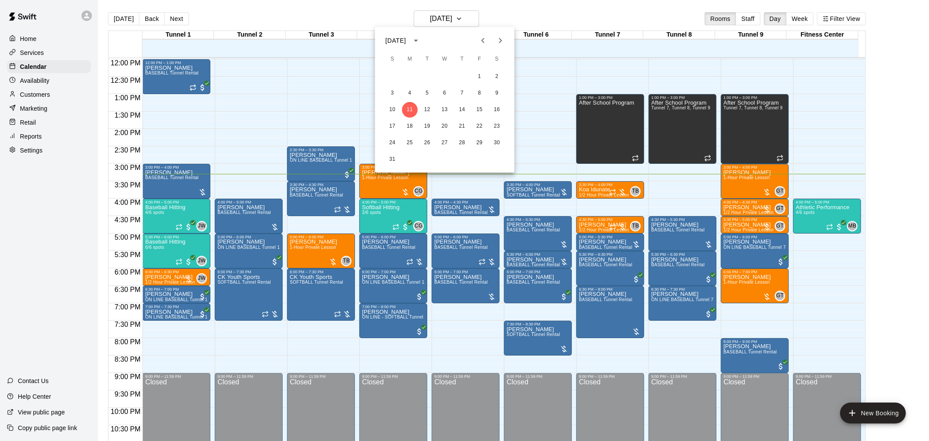
click at [504, 40] on icon "Next month" at bounding box center [500, 40] width 10 height 10
click at [449, 90] on button "10" at bounding box center [445, 93] width 16 height 16
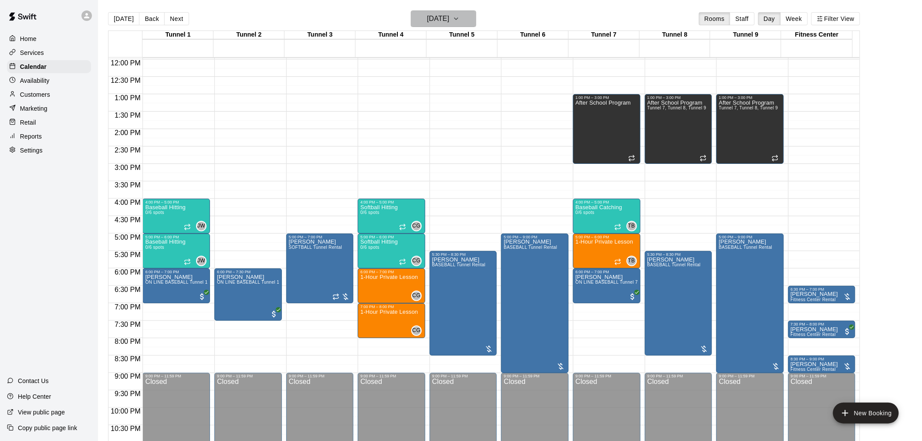
click at [449, 19] on h6 "Wednesday Sep 10" at bounding box center [438, 19] width 22 height 12
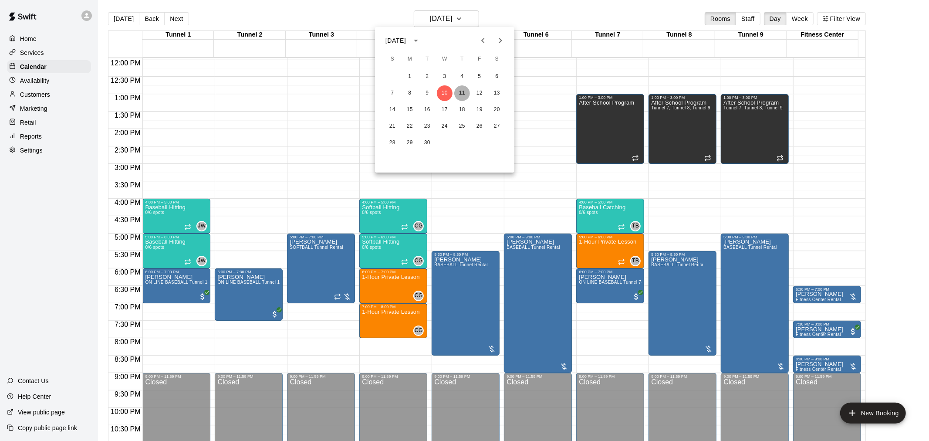
click at [458, 96] on button "11" at bounding box center [462, 93] width 16 height 16
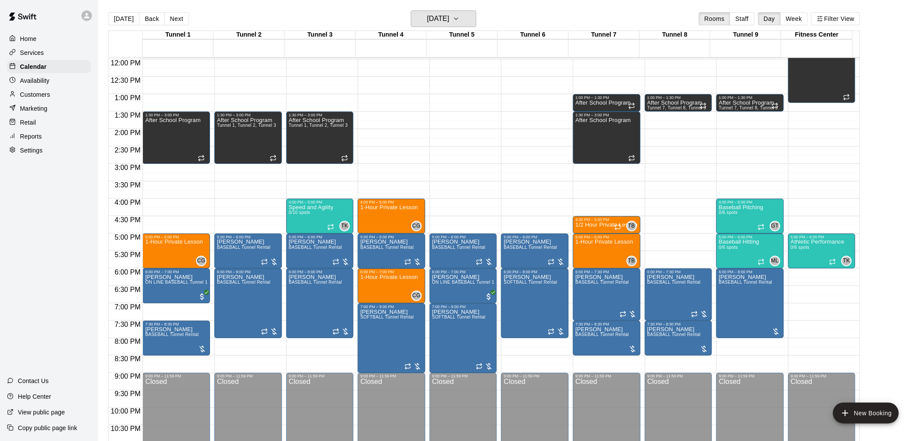
click at [449, 21] on h6 "Thursday Sep 11" at bounding box center [438, 19] width 22 height 12
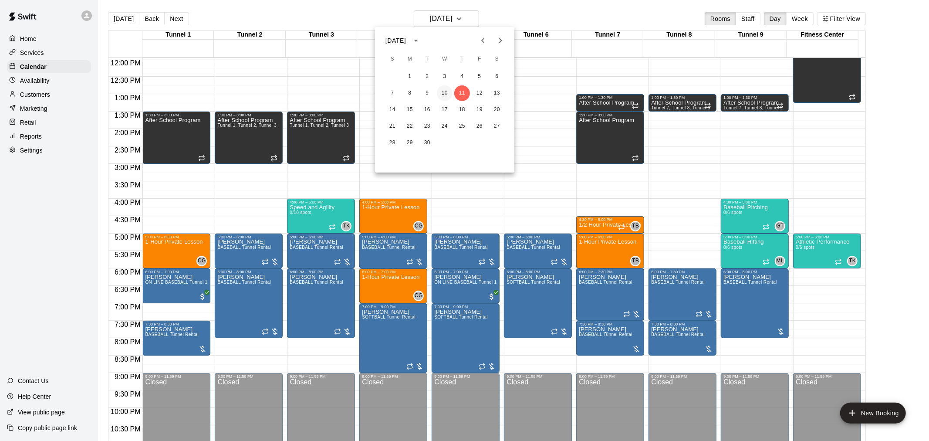
click at [443, 91] on button "10" at bounding box center [445, 93] width 16 height 16
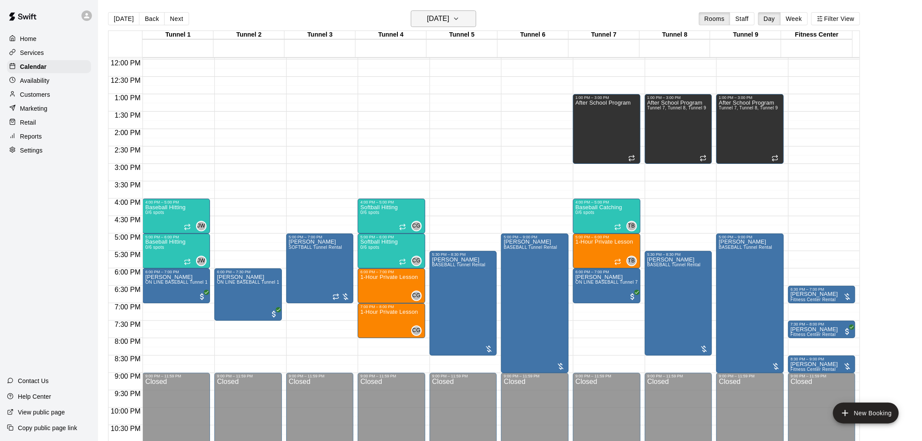
click at [444, 20] on h6 "Wednesday Sep 10" at bounding box center [438, 19] width 22 height 12
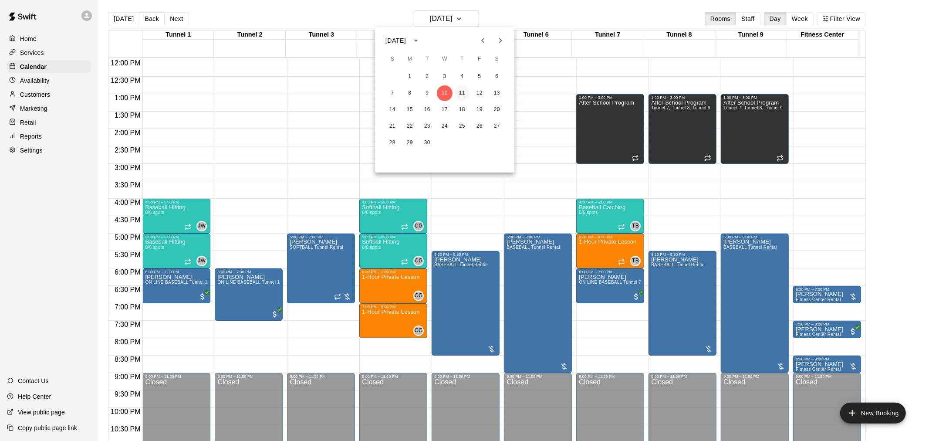
click at [464, 91] on button "11" at bounding box center [462, 93] width 16 height 16
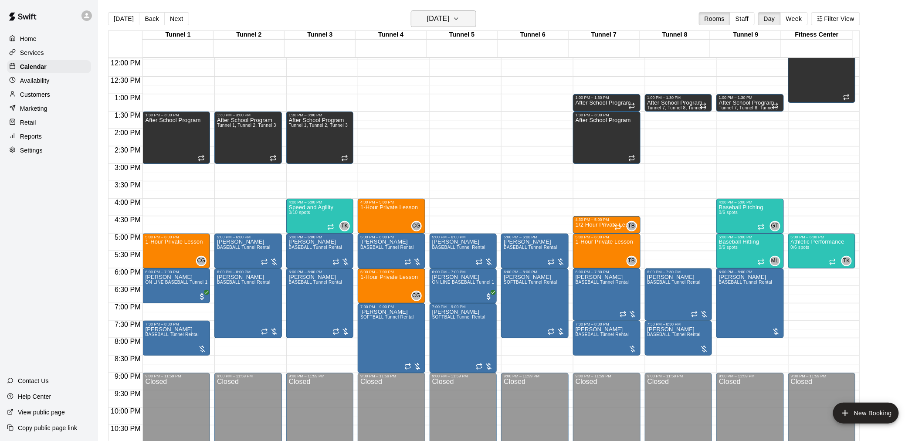
click at [433, 19] on h6 "Thursday Sep 11" at bounding box center [438, 19] width 22 height 12
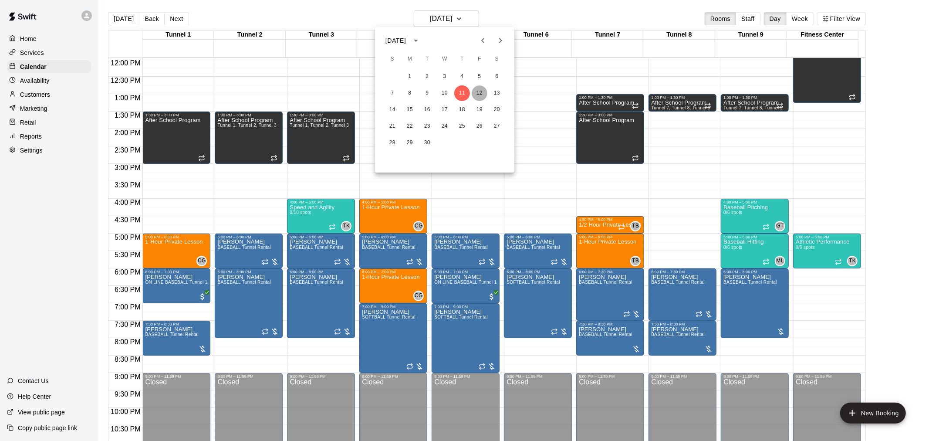
click at [476, 91] on button "12" at bounding box center [480, 93] width 16 height 16
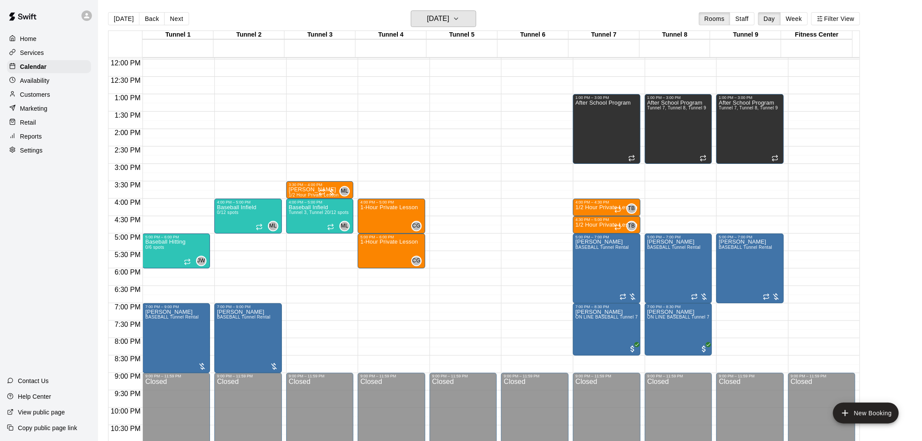
click at [434, 20] on h6 "Friday Sep 12" at bounding box center [438, 19] width 22 height 12
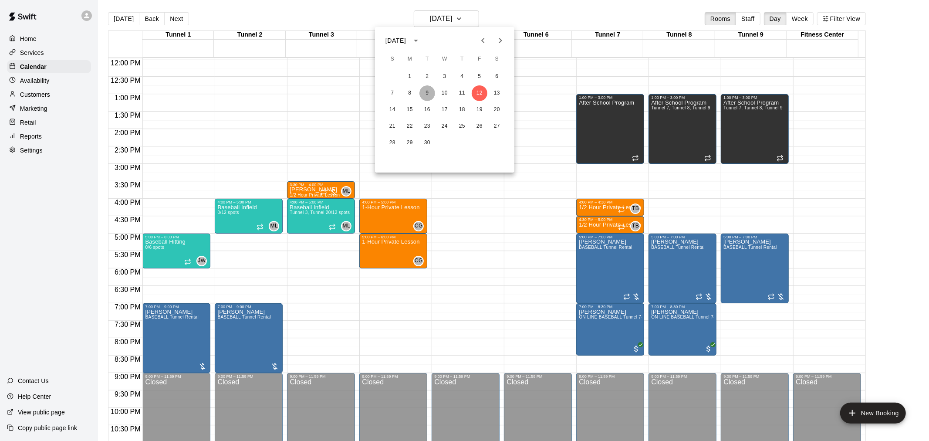
click at [423, 96] on button "9" at bounding box center [427, 93] width 16 height 16
